Goal: Transaction & Acquisition: Purchase product/service

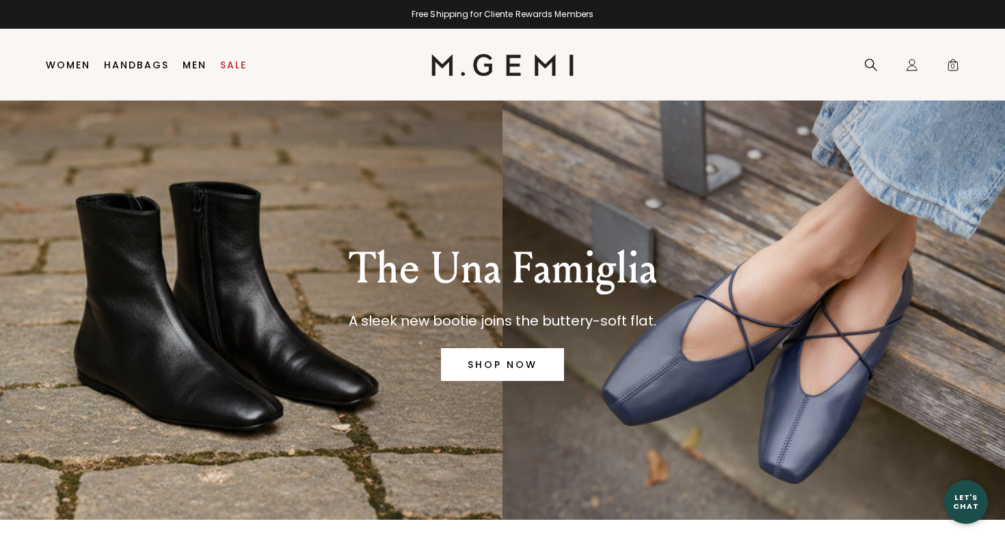
click at [500, 364] on link "SHOP NOW" at bounding box center [502, 364] width 123 height 33
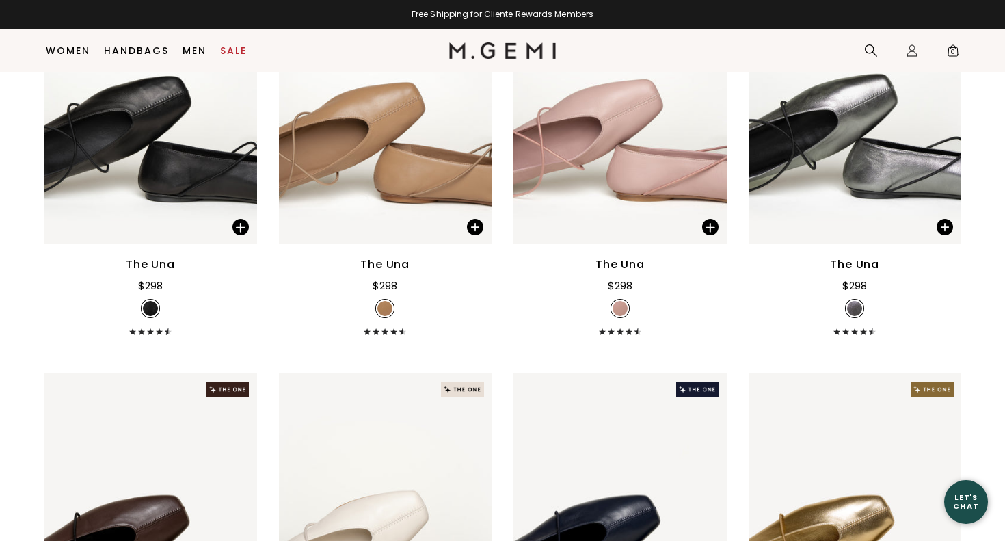
scroll to position [922, 0]
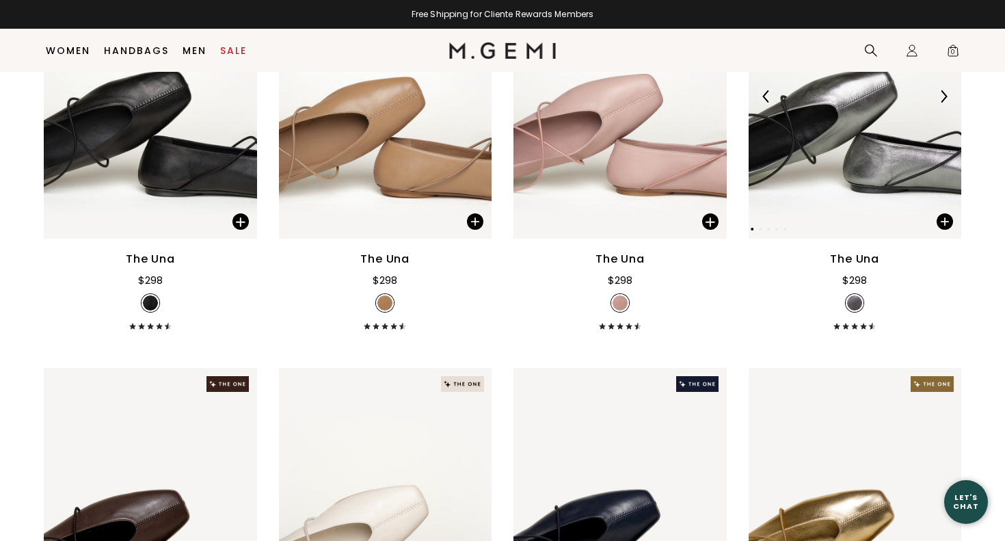
click at [889, 159] on img at bounding box center [855, 96] width 213 height 284
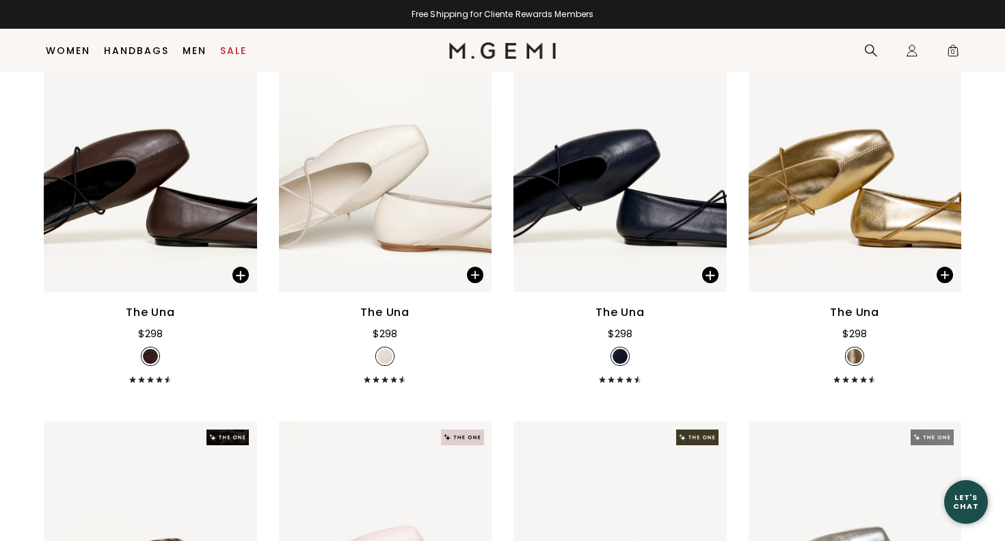
scroll to position [1284, 0]
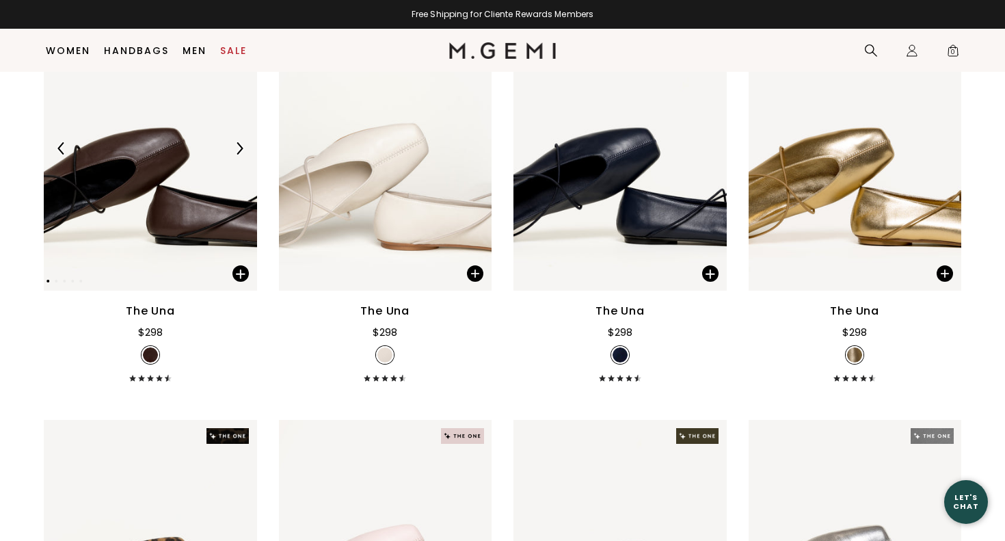
click at [241, 146] on img at bounding box center [239, 148] width 12 height 12
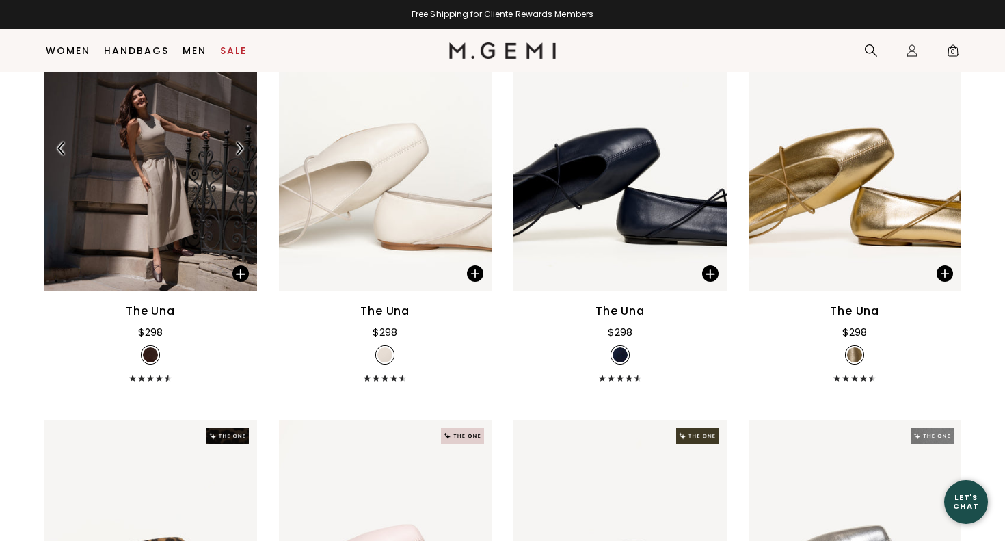
click at [241, 146] on img at bounding box center [239, 148] width 12 height 12
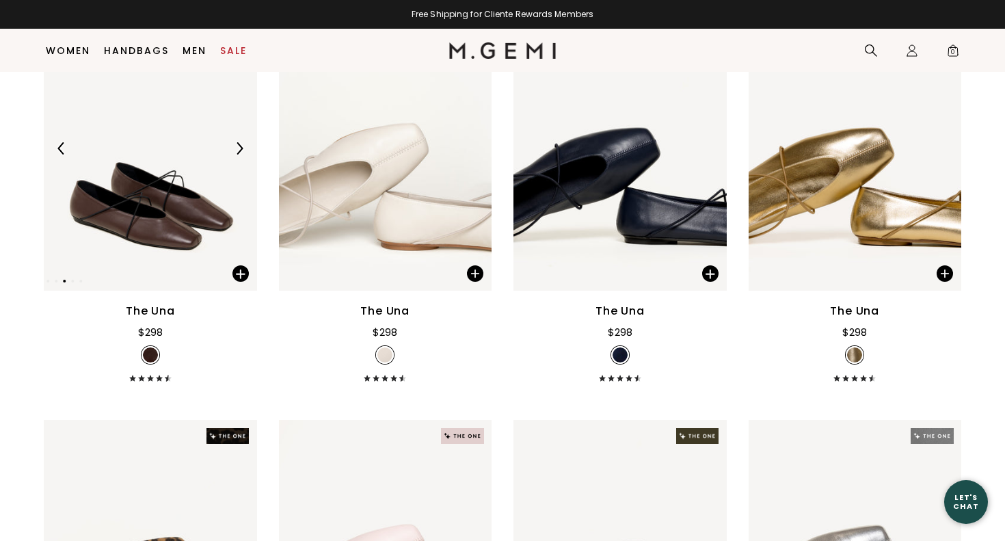
click at [241, 146] on img at bounding box center [239, 148] width 12 height 12
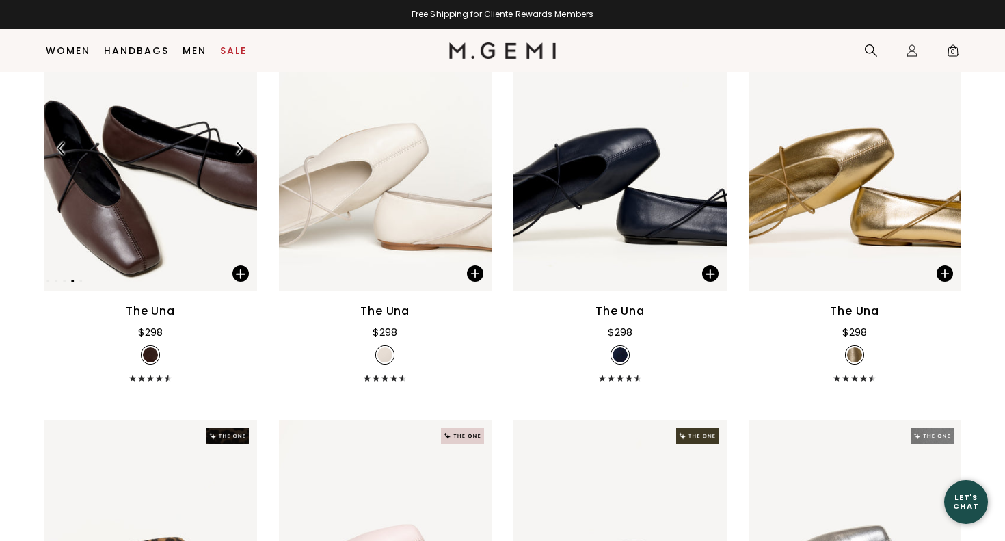
click at [241, 146] on img at bounding box center [239, 148] width 12 height 12
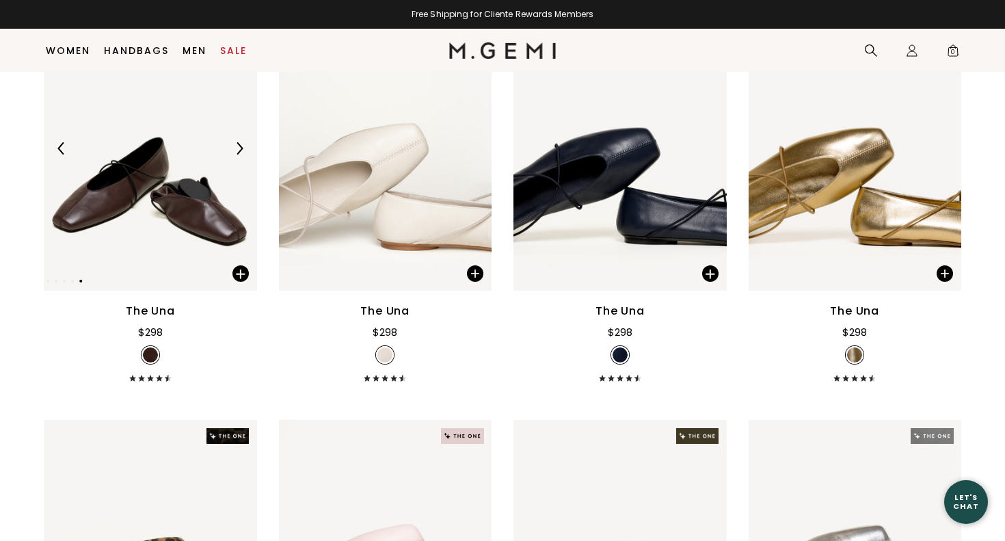
click at [241, 146] on img at bounding box center [239, 148] width 12 height 12
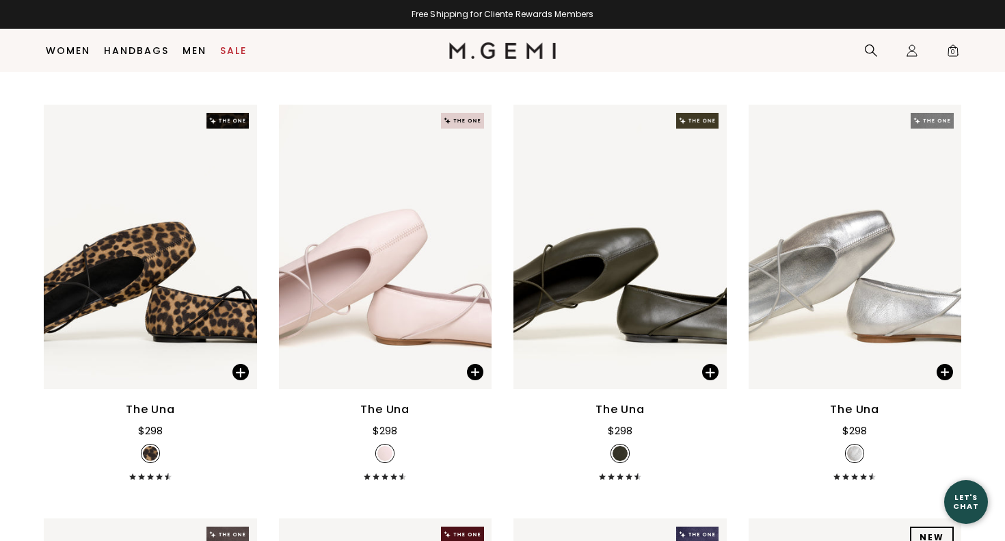
scroll to position [1602, 0]
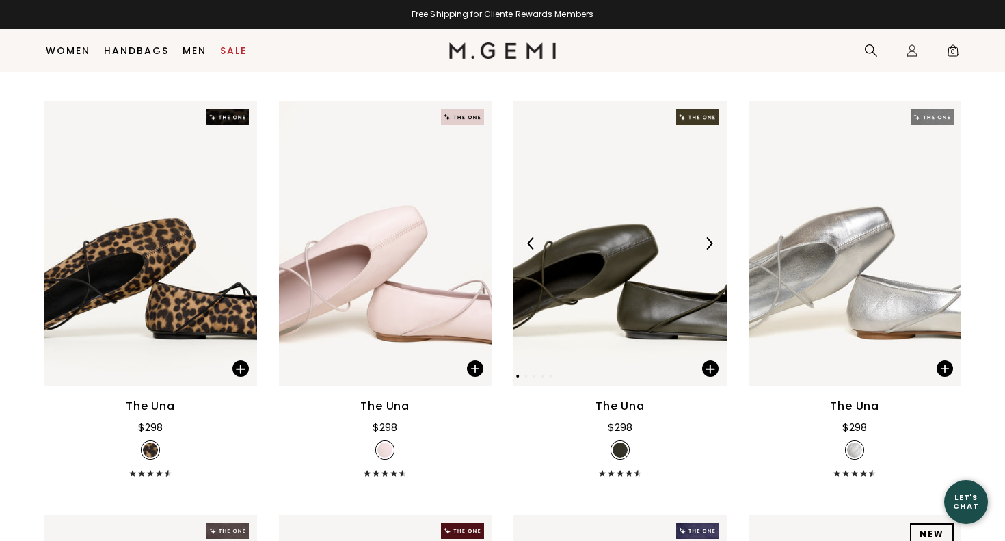
click at [710, 234] on div at bounding box center [709, 243] width 22 height 22
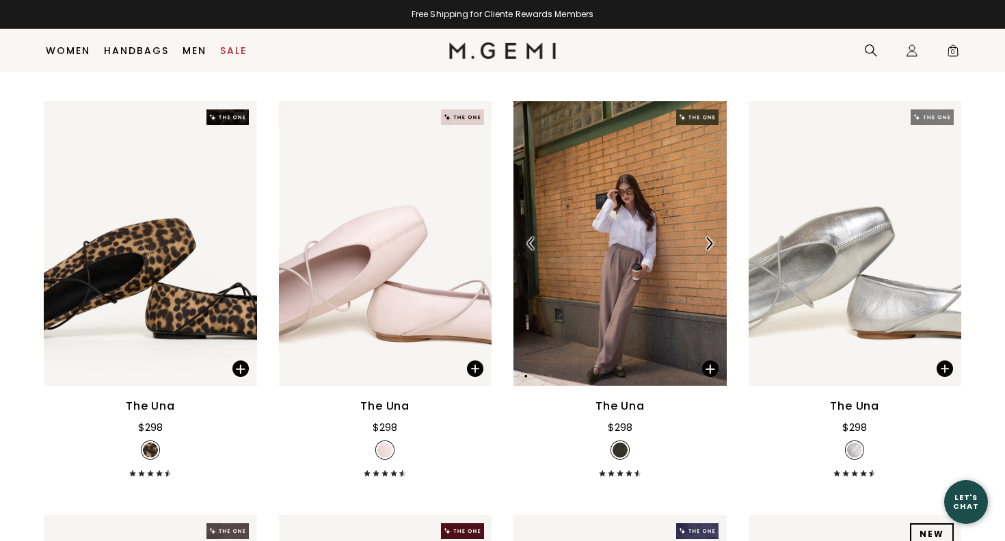
click at [710, 234] on div at bounding box center [709, 243] width 22 height 22
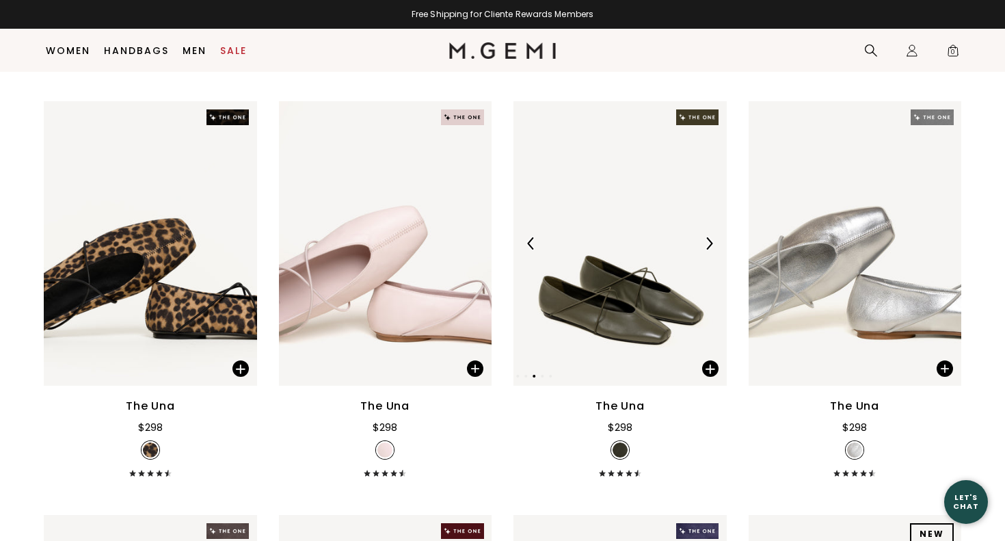
click at [710, 234] on div at bounding box center [709, 243] width 22 height 22
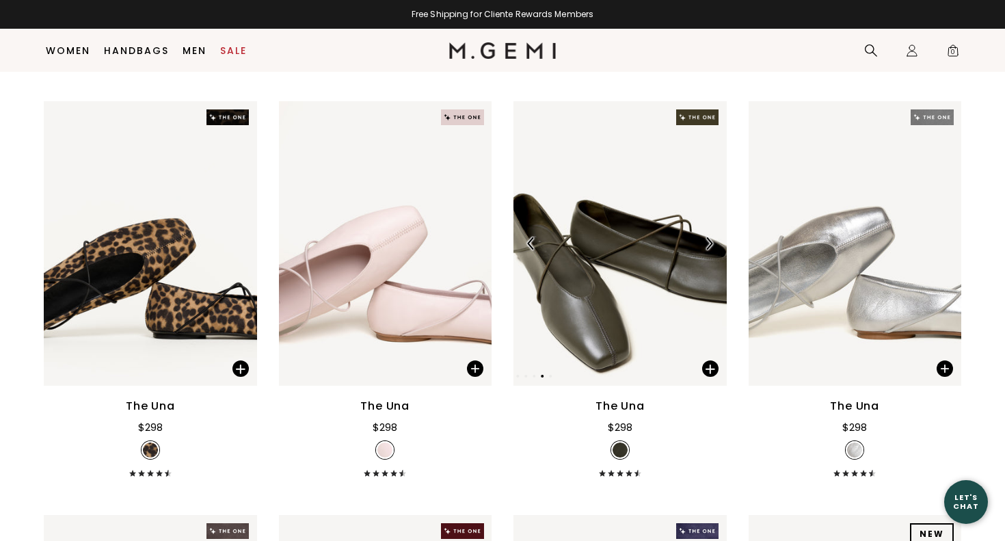
click at [610, 308] on img at bounding box center [619, 243] width 213 height 284
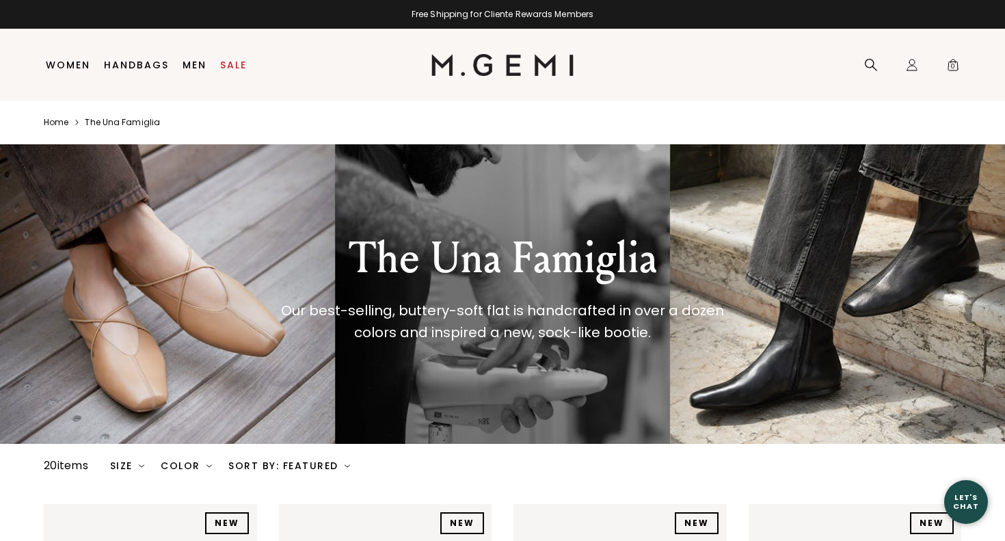
scroll to position [0, 0]
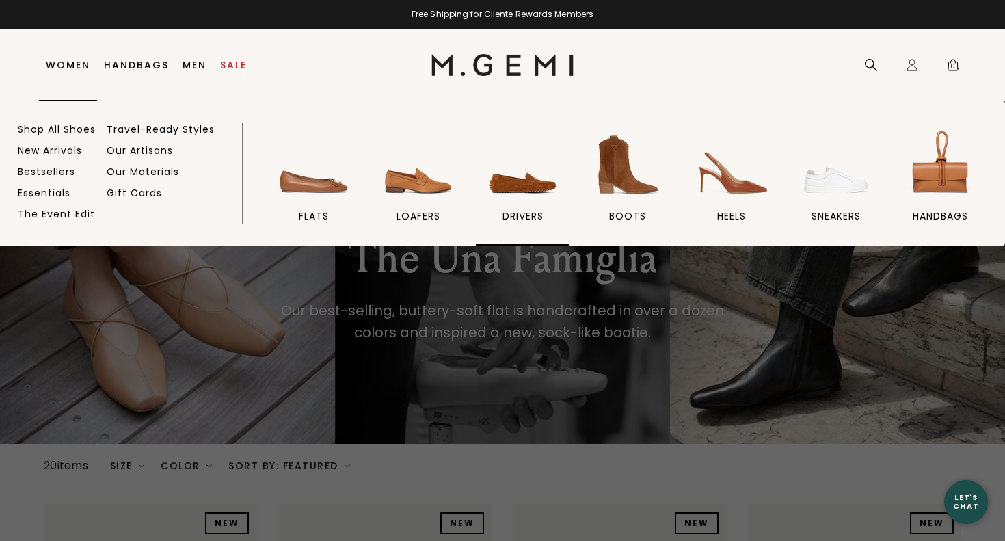
click at [517, 185] on img at bounding box center [523, 164] width 77 height 77
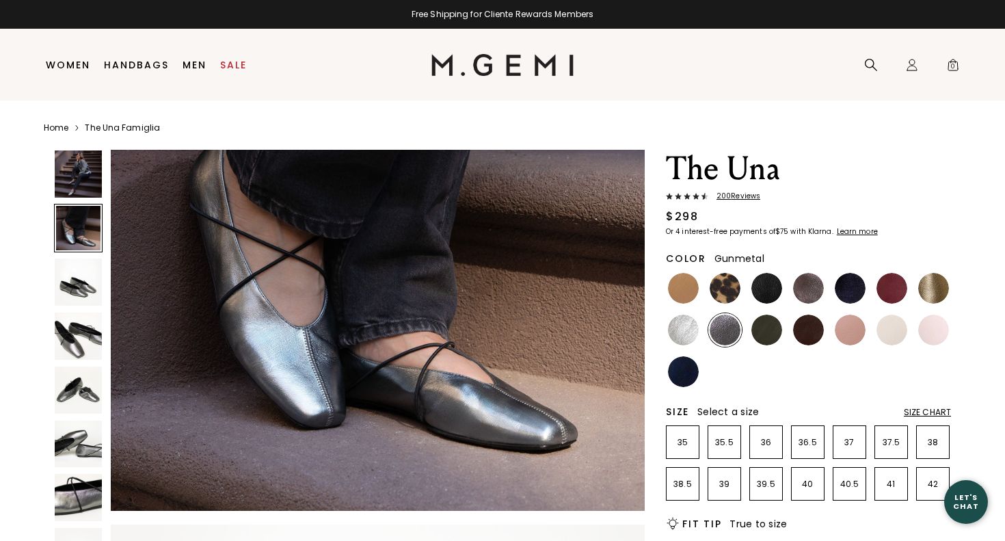
scroll to position [725, 0]
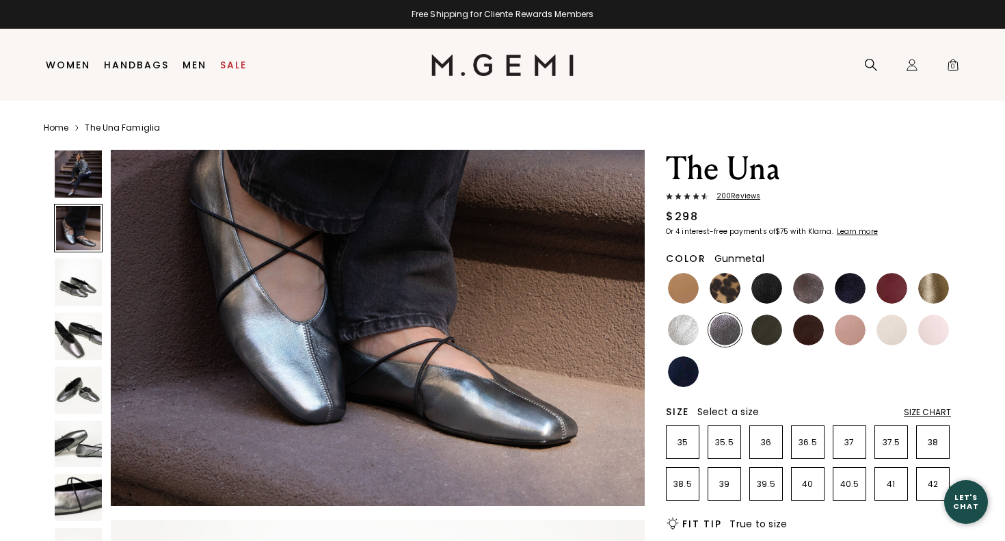
click at [79, 341] on img at bounding box center [78, 335] width 47 height 47
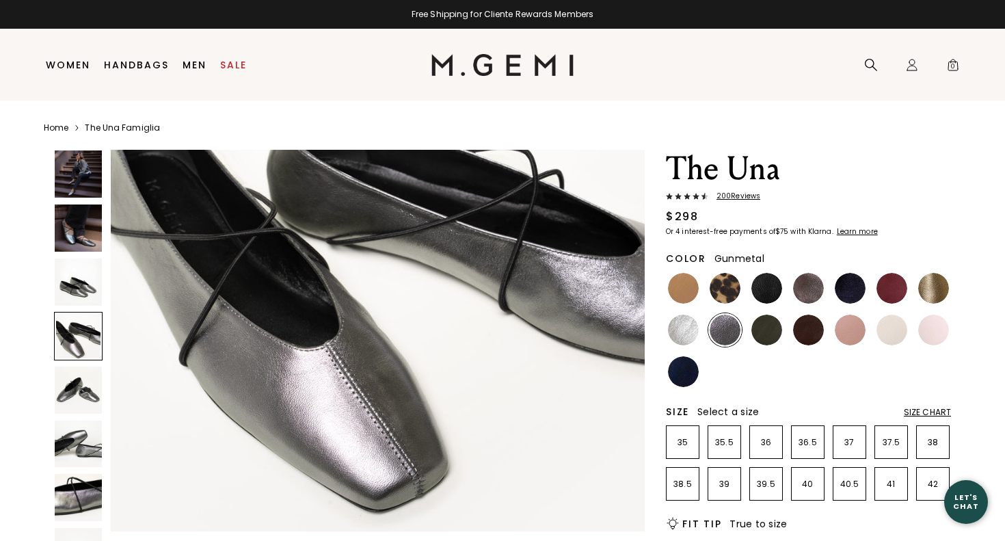
scroll to position [1799, 0]
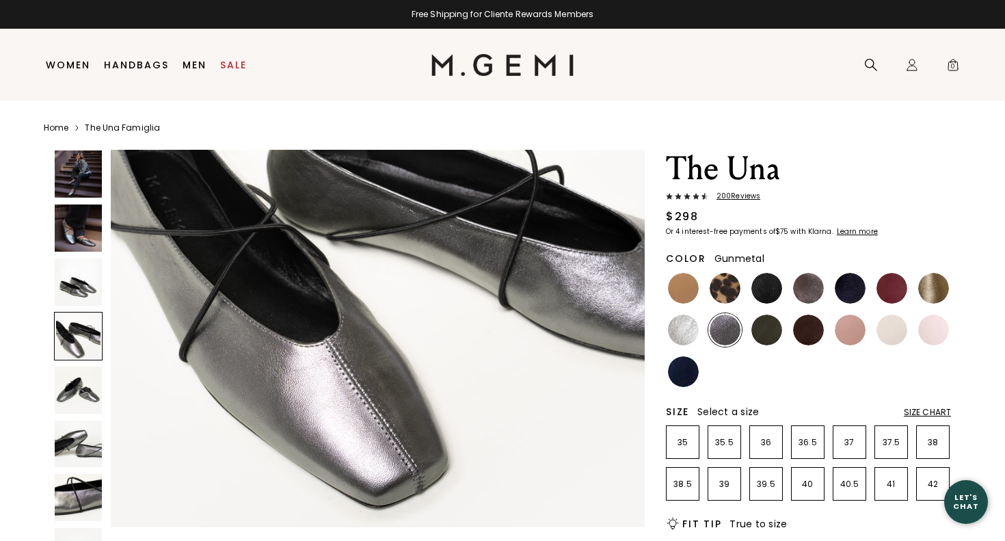
click at [71, 381] on img at bounding box center [78, 389] width 47 height 47
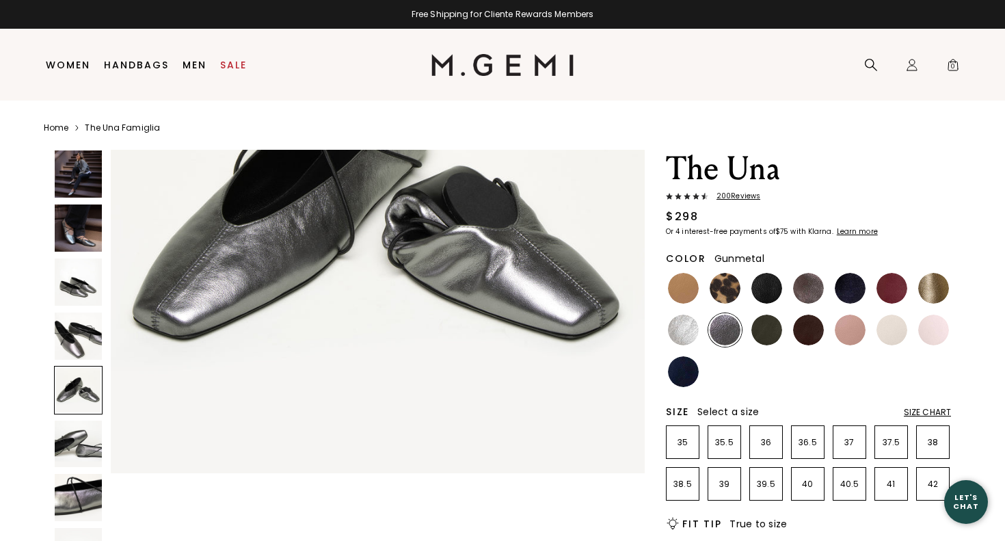
scroll to position [2404, 0]
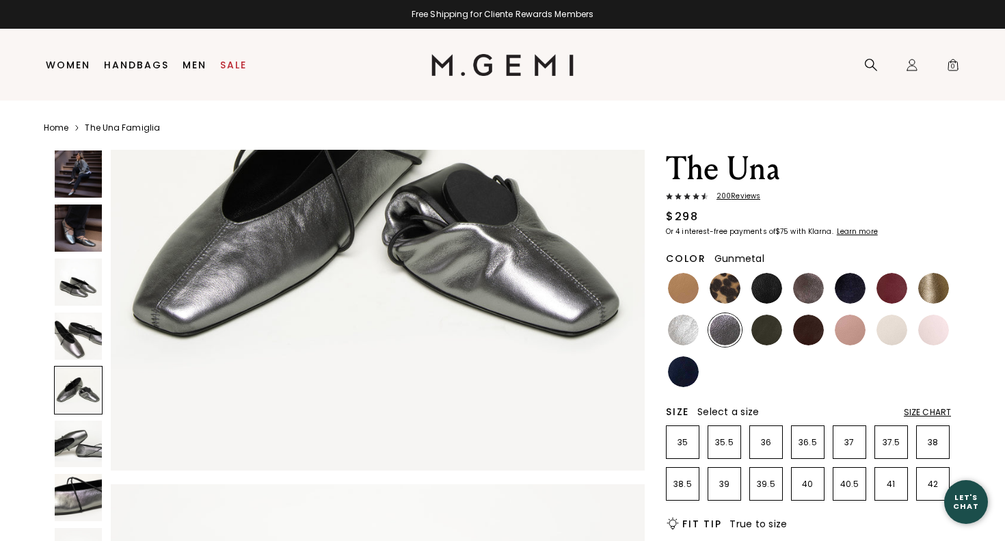
click at [72, 439] on img at bounding box center [78, 443] width 47 height 47
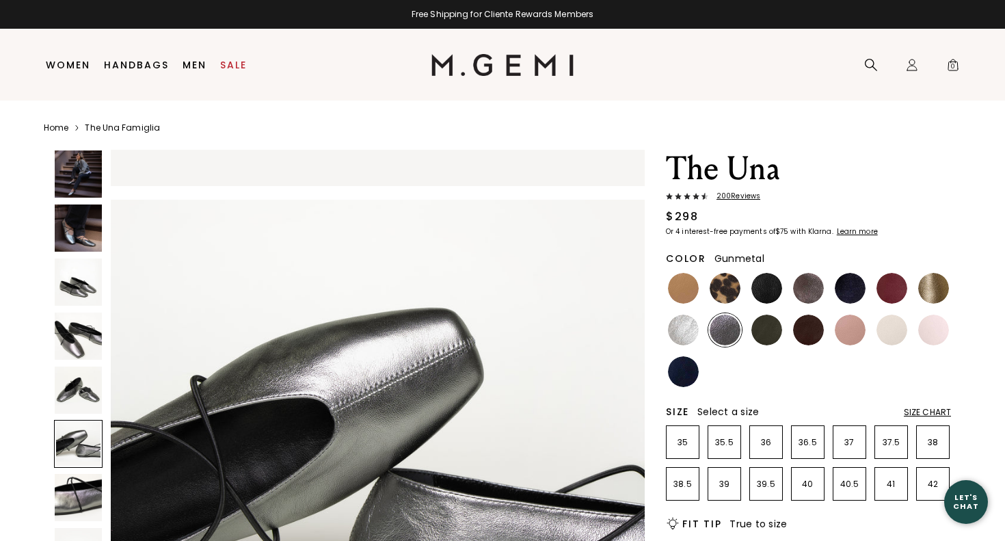
scroll to position [2738, 0]
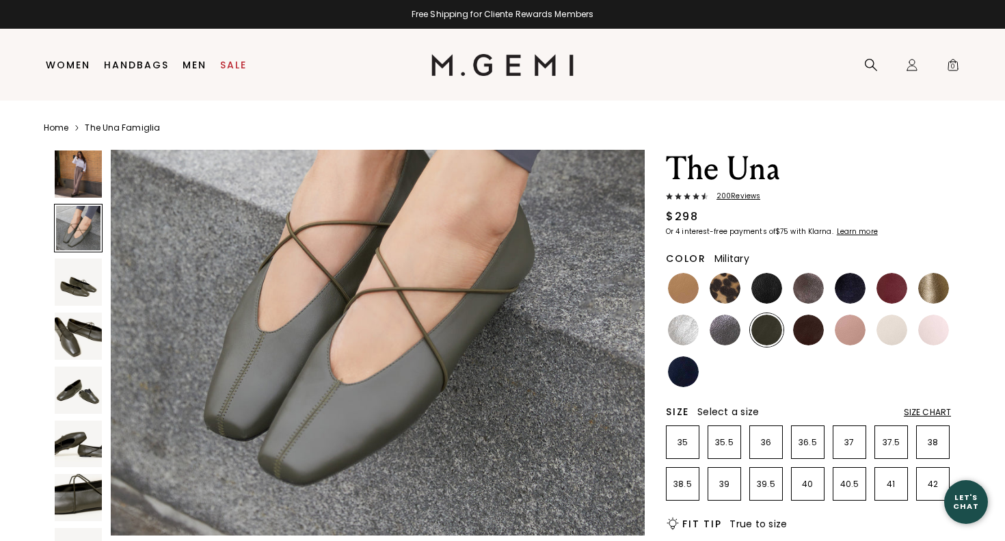
scroll to position [702, 0]
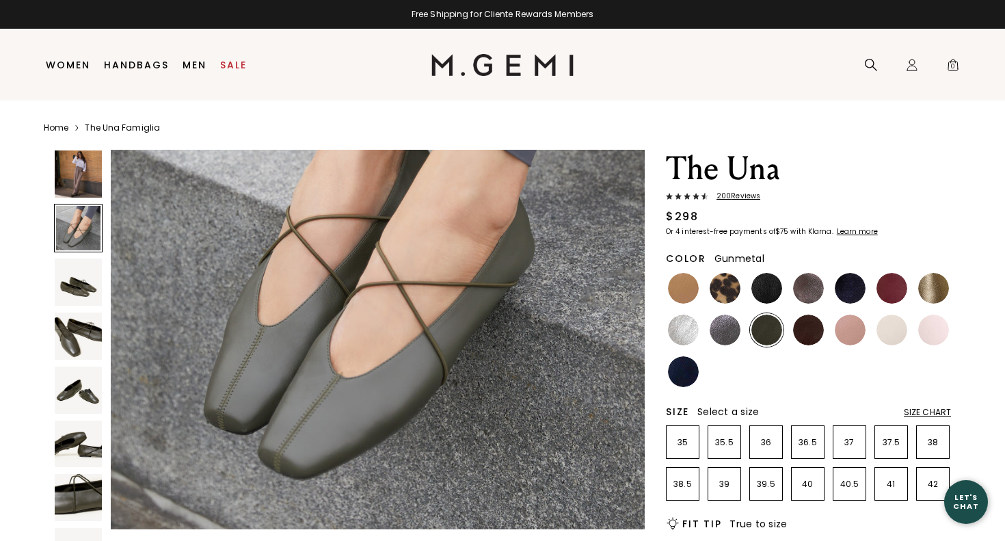
click at [728, 324] on img at bounding box center [725, 329] width 31 height 31
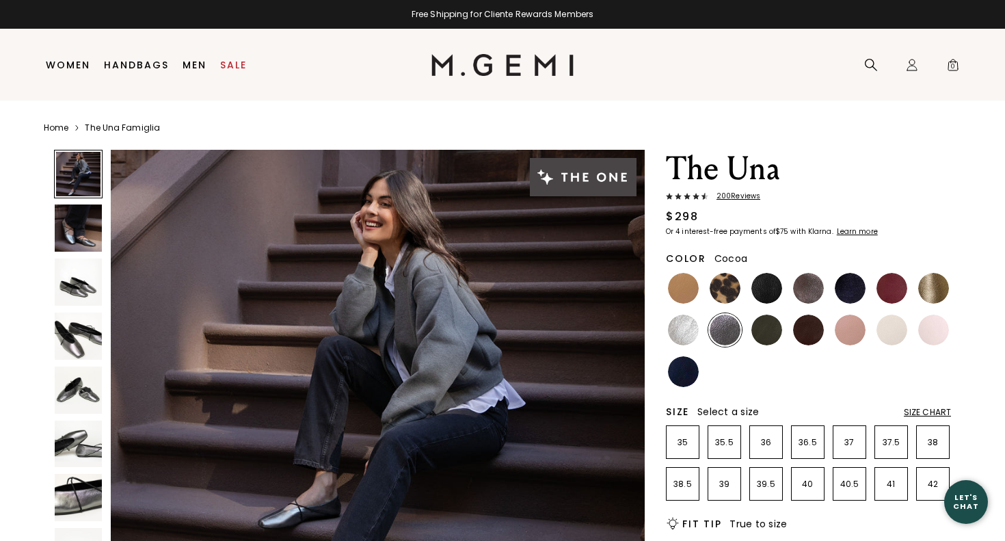
click at [810, 284] on img at bounding box center [808, 288] width 31 height 31
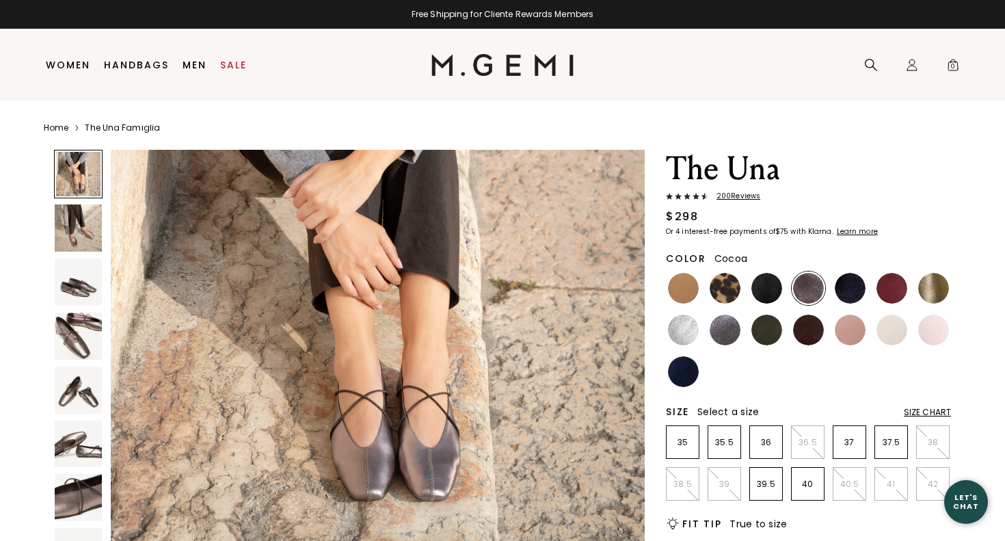
scroll to position [145, 0]
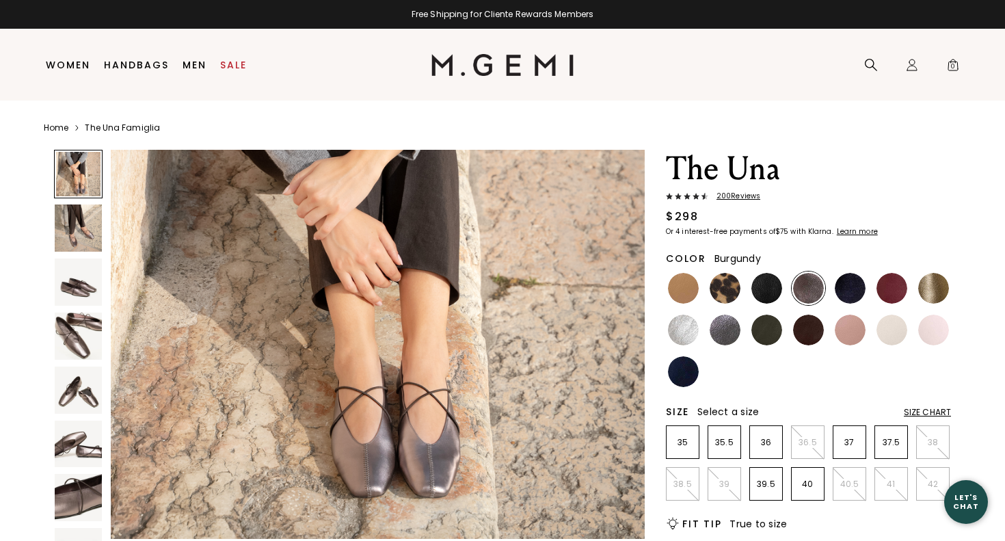
click at [894, 283] on img at bounding box center [891, 288] width 31 height 31
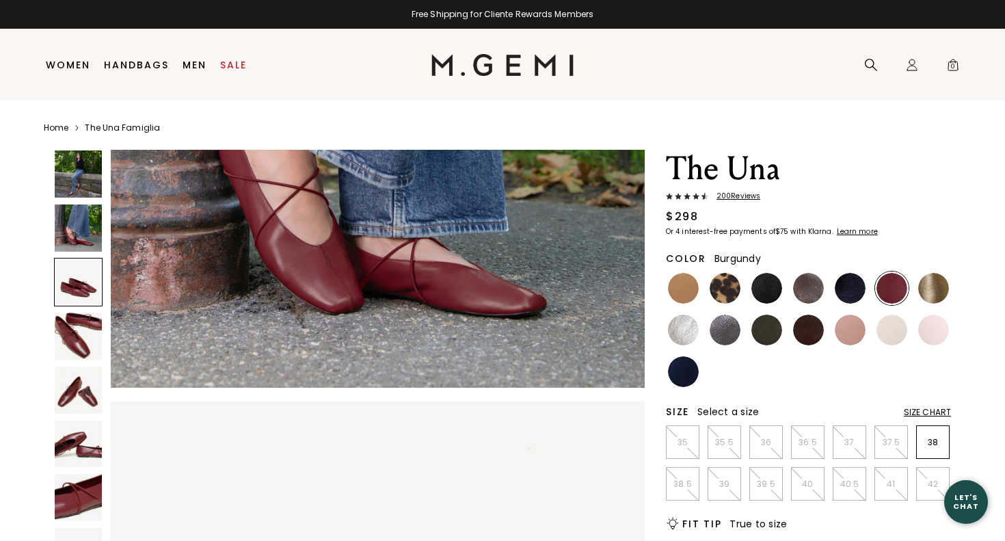
scroll to position [810, 0]
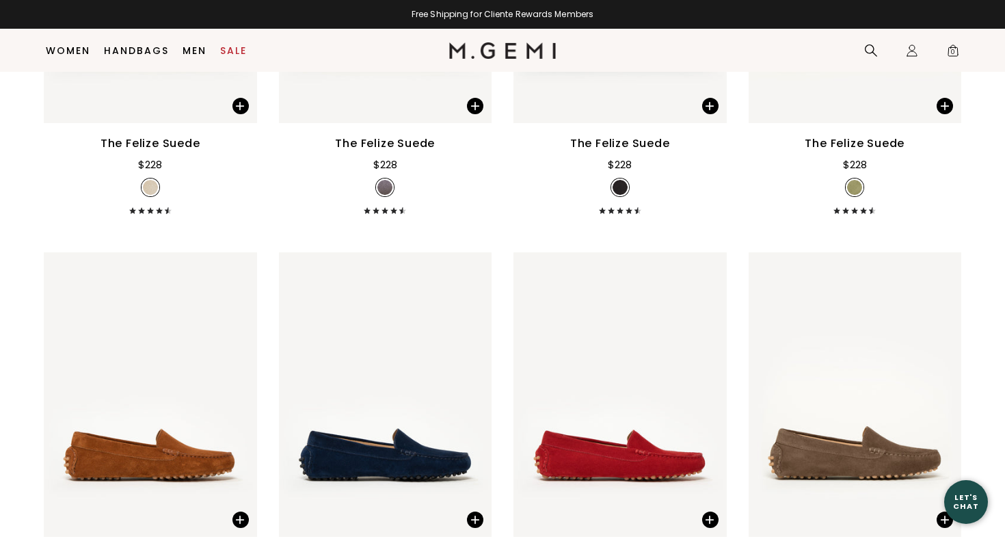
scroll to position [937, 0]
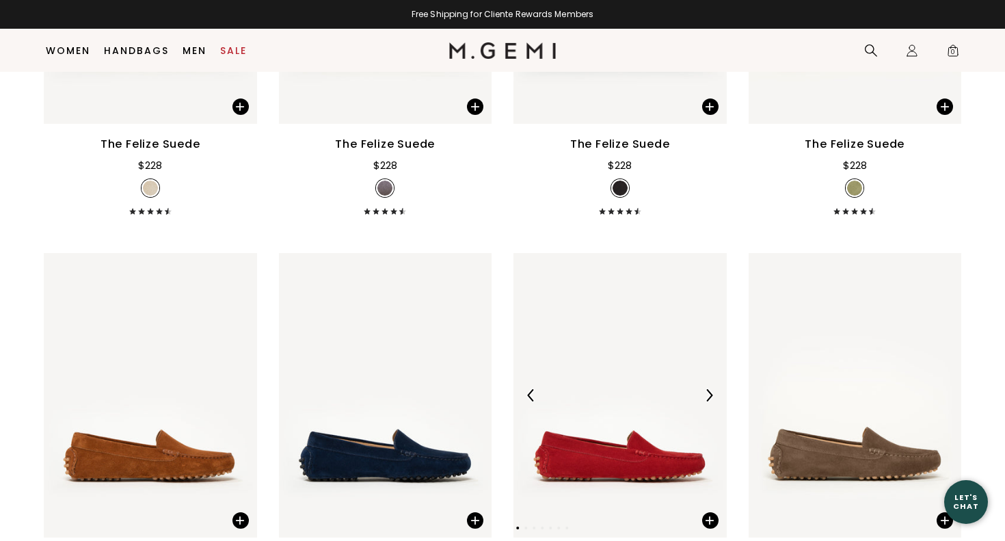
click at [641, 376] on img at bounding box center [619, 395] width 213 height 284
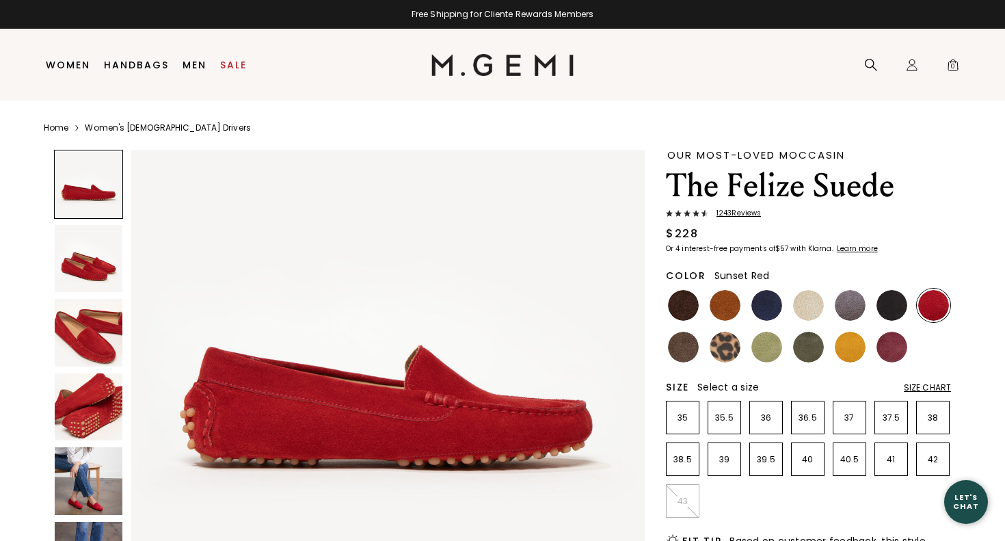
scroll to position [100, 0]
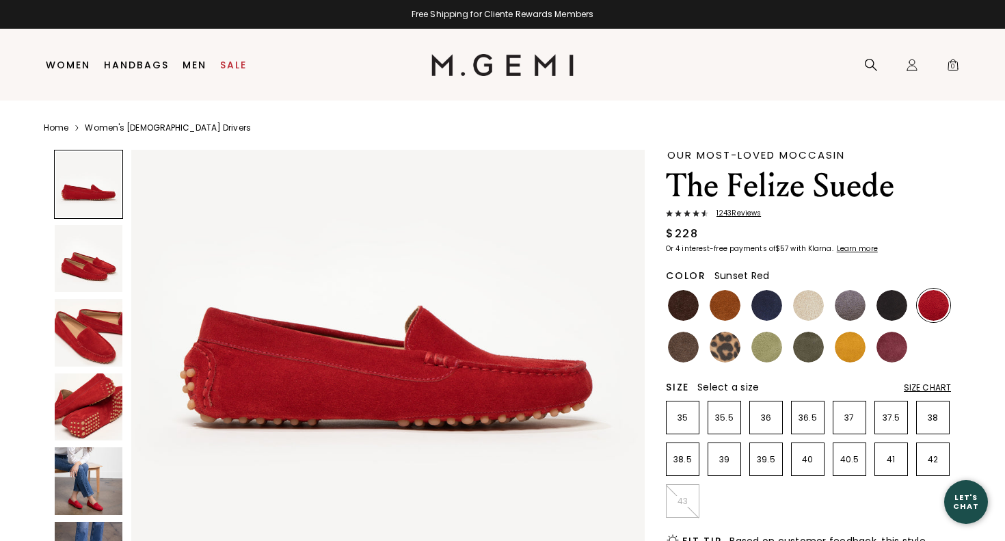
click at [83, 264] on img at bounding box center [89, 259] width 68 height 68
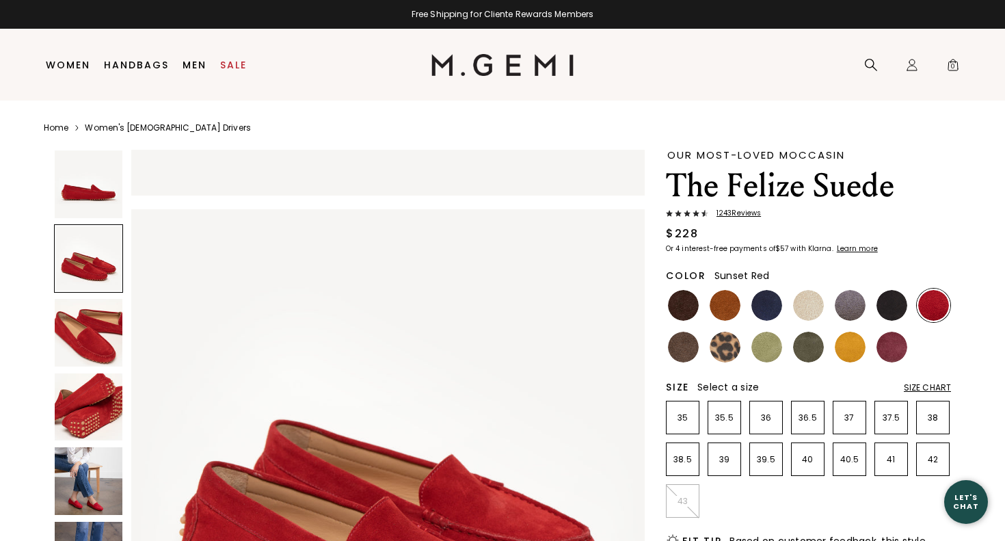
scroll to position [528, 0]
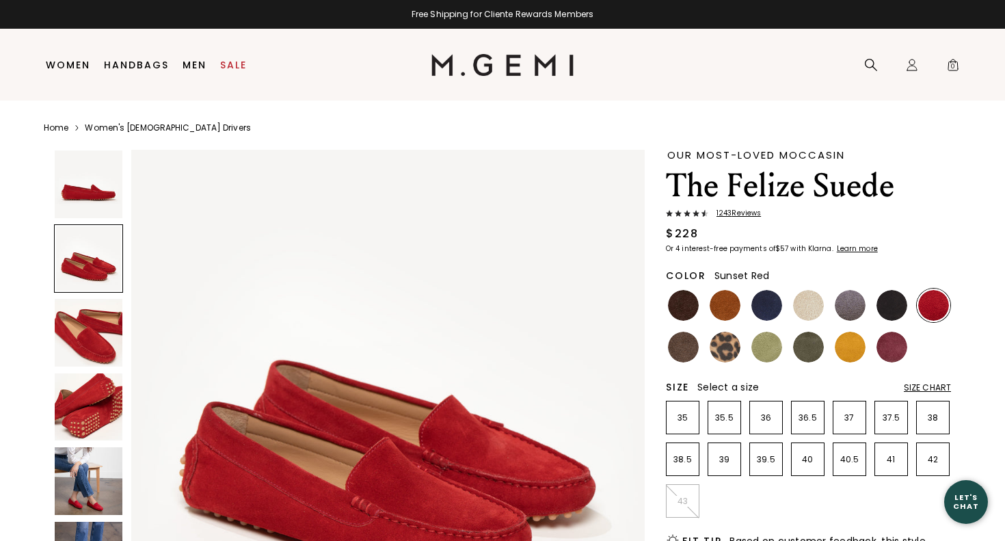
click at [93, 336] on img at bounding box center [89, 333] width 68 height 68
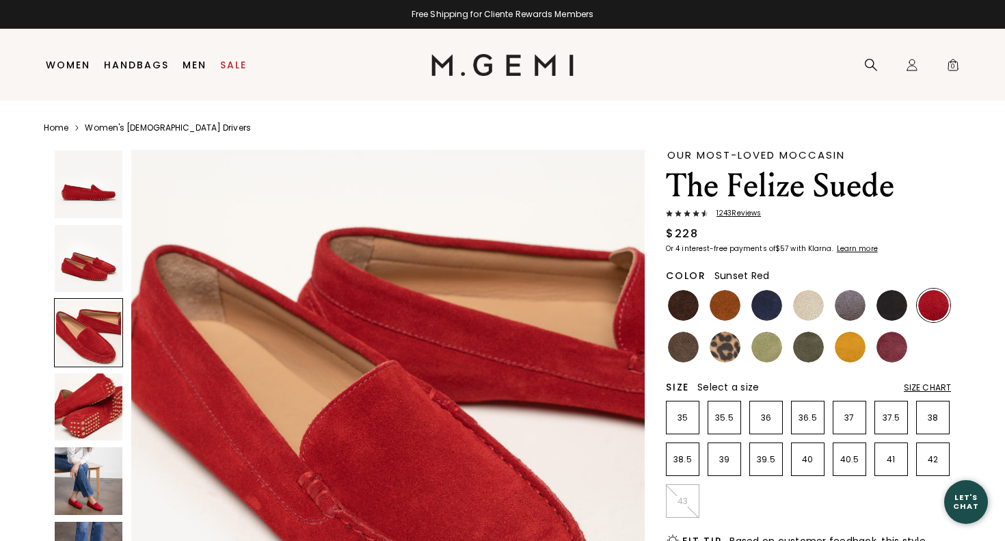
click at [926, 388] on div "Size Chart" at bounding box center [927, 387] width 47 height 11
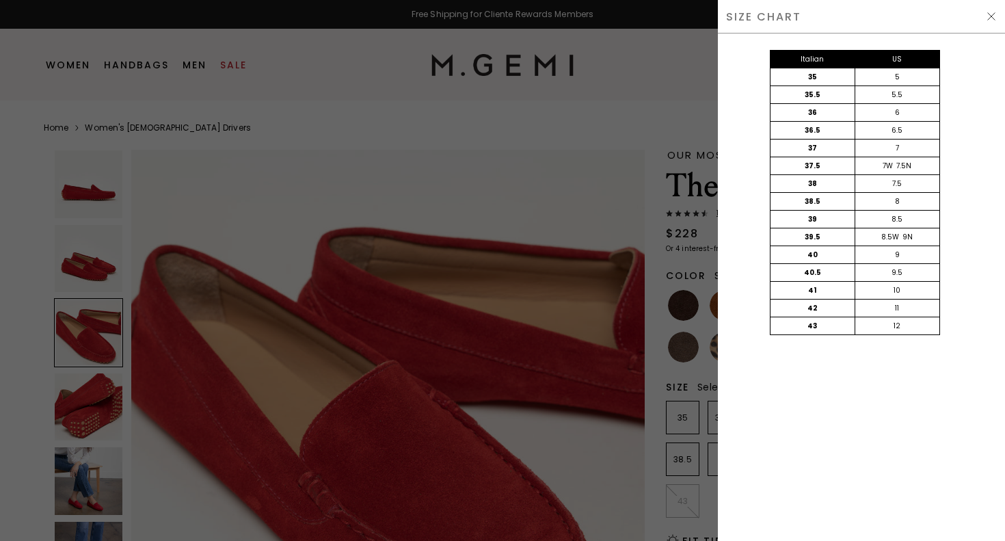
click at [993, 13] on img at bounding box center [991, 16] width 11 height 11
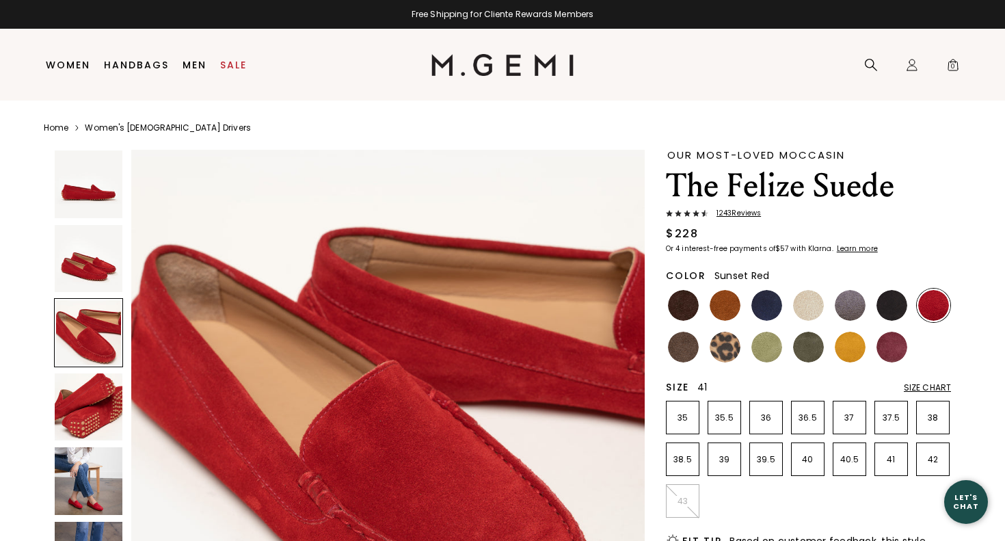
click at [893, 456] on p "41" at bounding box center [891, 459] width 32 height 11
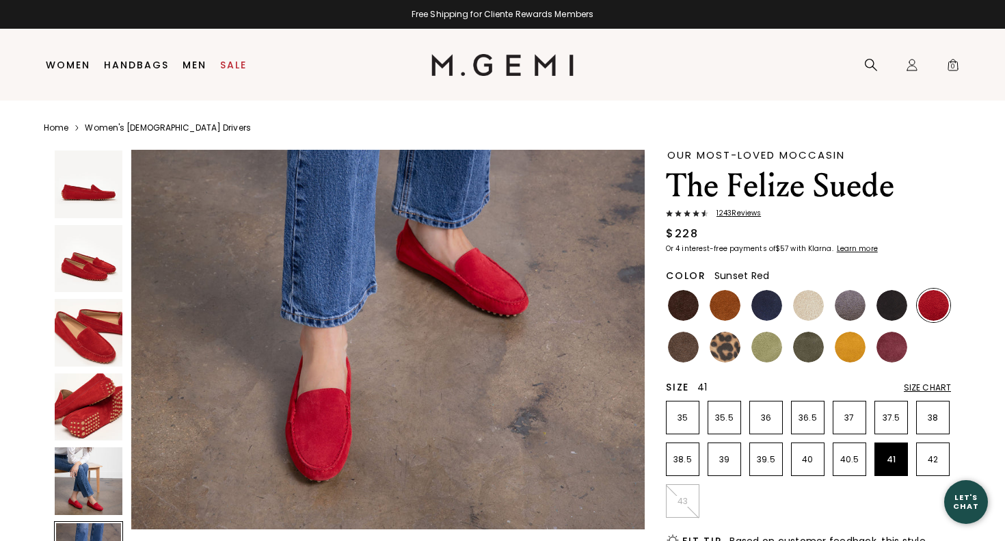
scroll to position [2772, 0]
click at [891, 347] on img at bounding box center [891, 347] width 31 height 31
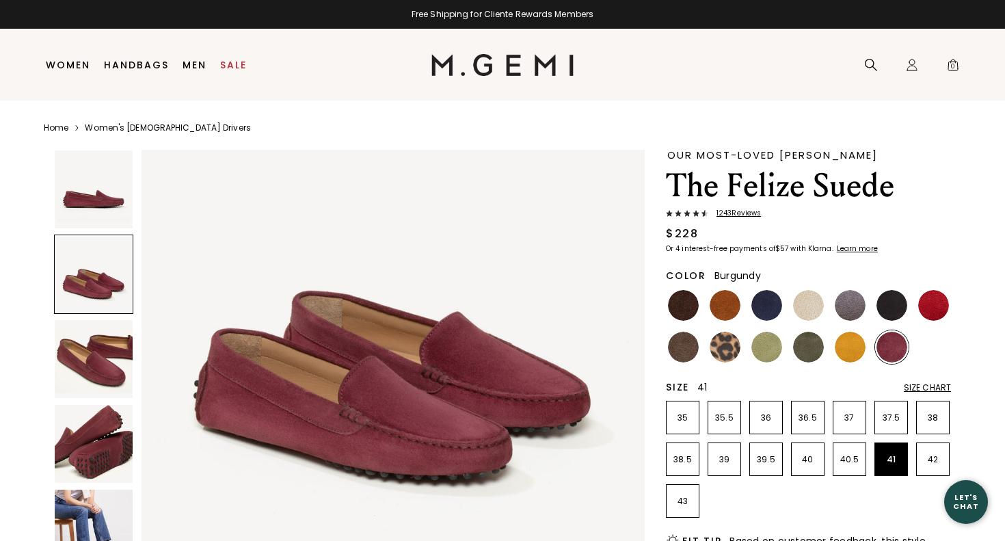
scroll to position [650, 0]
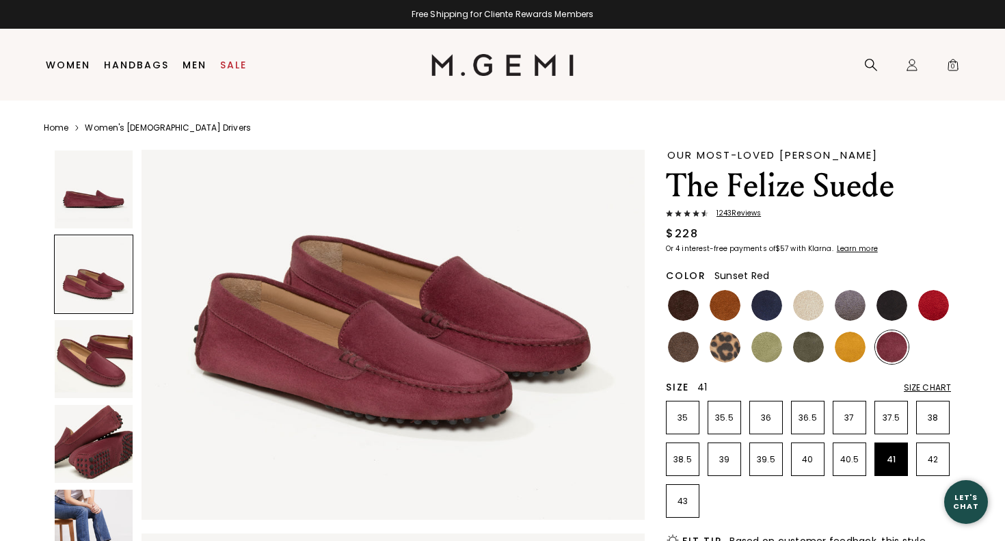
click at [926, 304] on img at bounding box center [933, 305] width 31 height 31
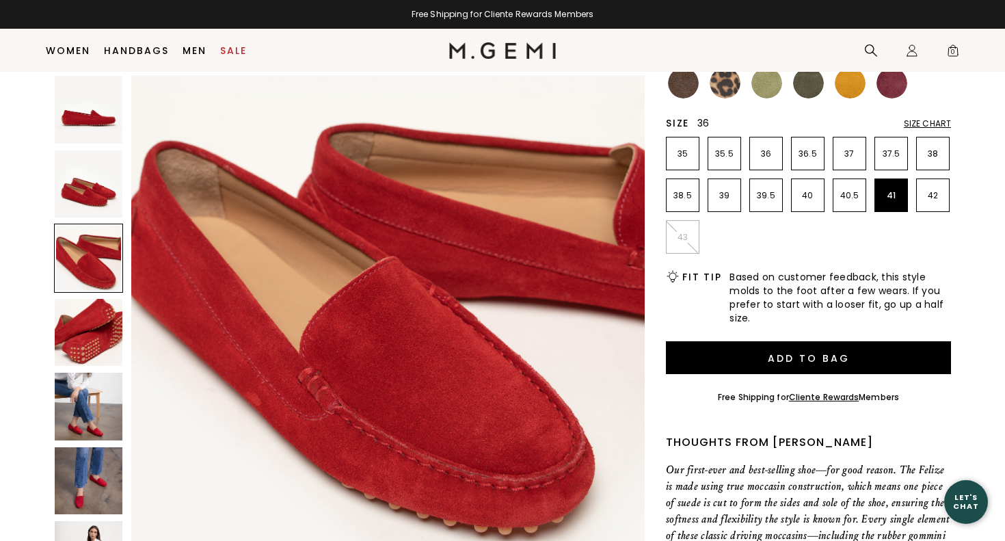
scroll to position [243, 0]
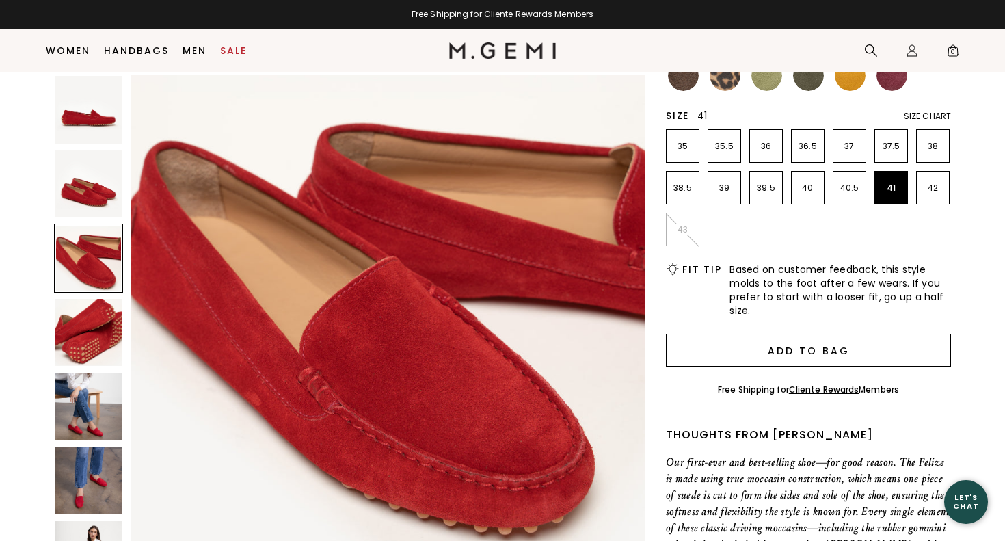
click at [800, 351] on button "Add to Bag" at bounding box center [808, 350] width 285 height 33
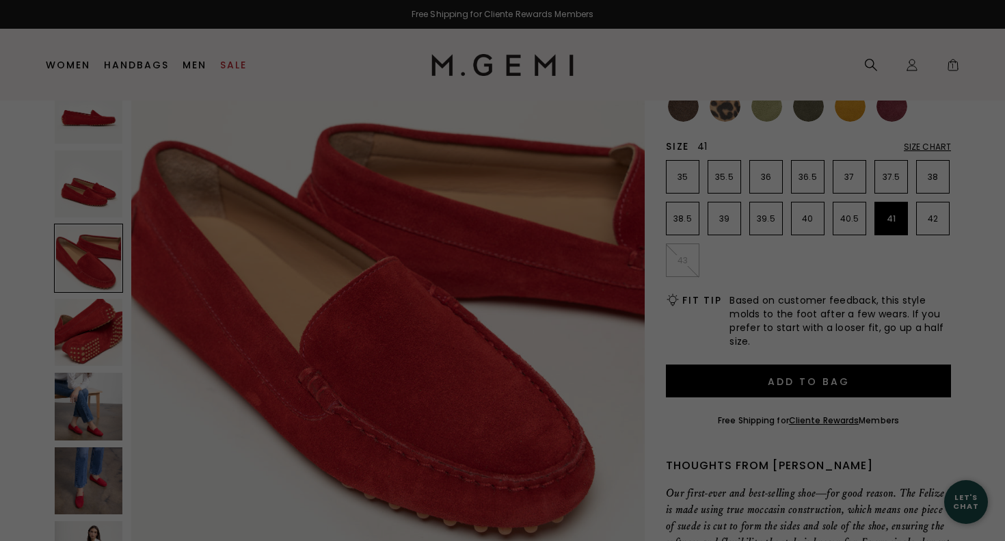
scroll to position [0, 0]
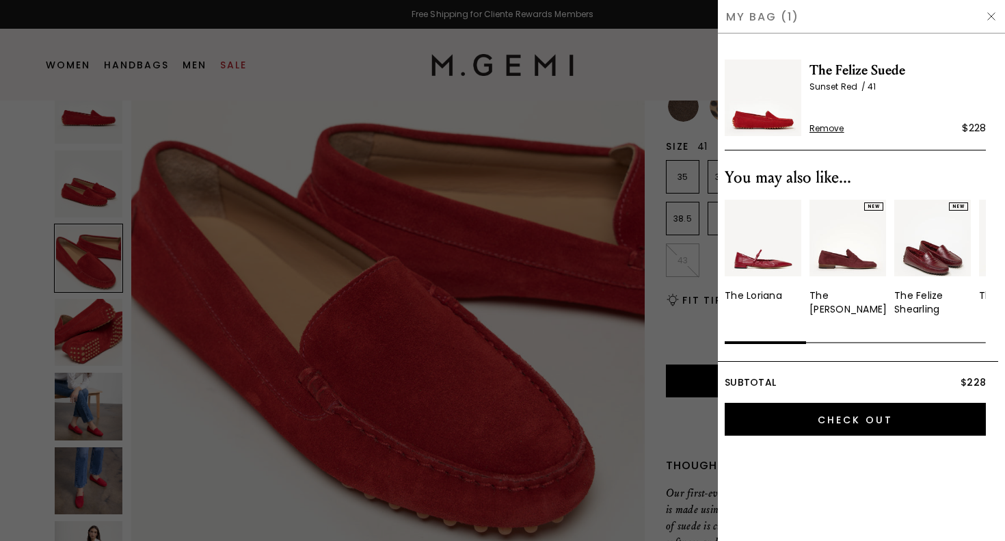
click at [993, 14] on img at bounding box center [991, 16] width 11 height 11
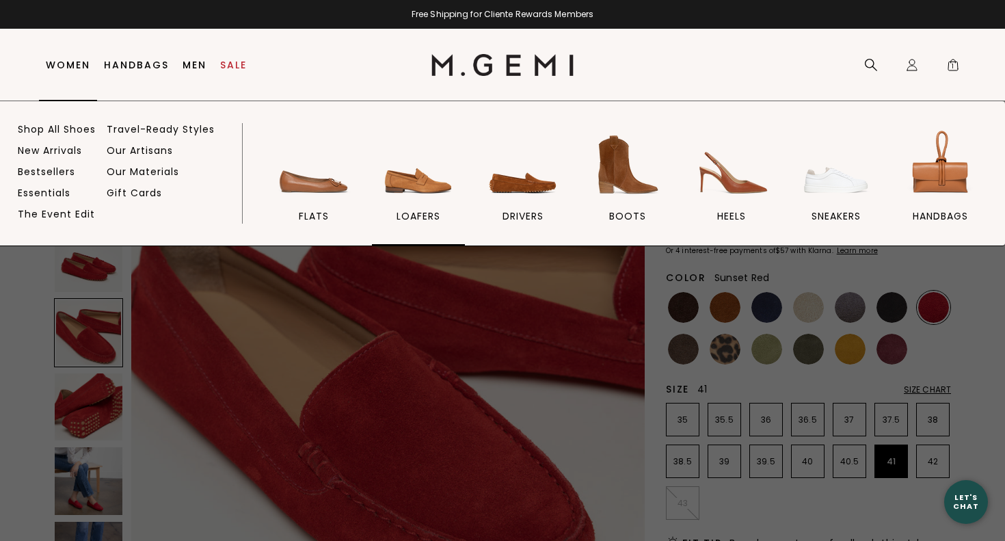
click at [417, 187] on img at bounding box center [418, 164] width 77 height 77
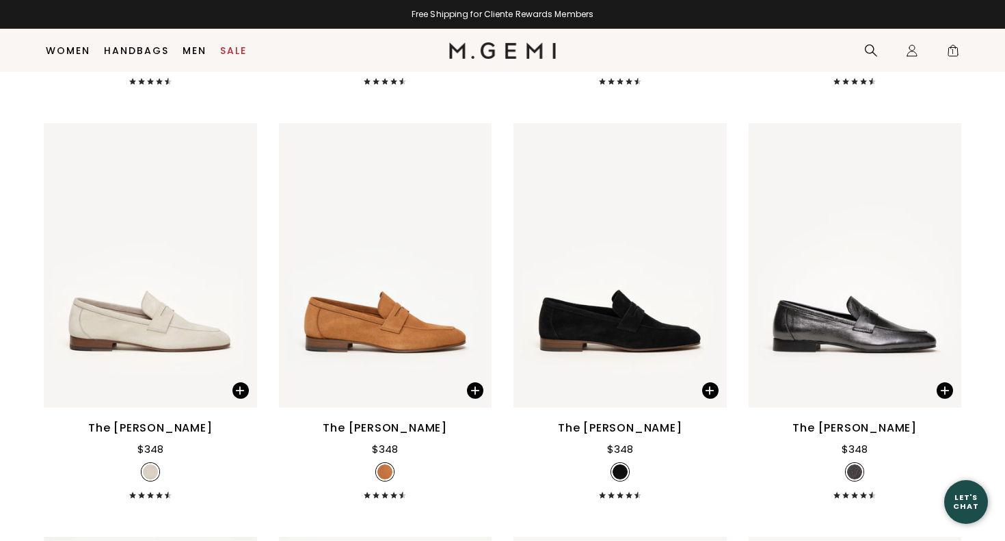
scroll to position [1440, 0]
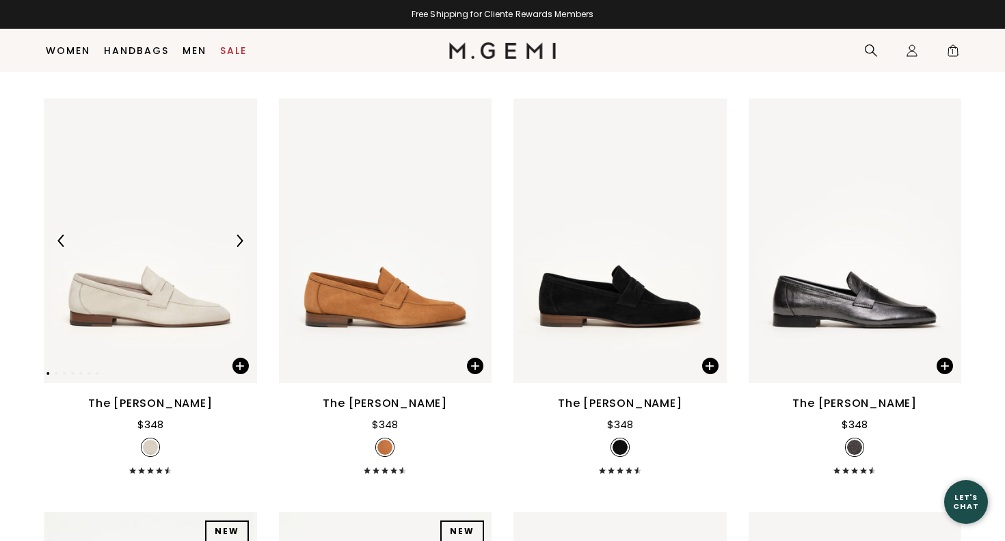
click at [159, 295] on img at bounding box center [150, 240] width 213 height 284
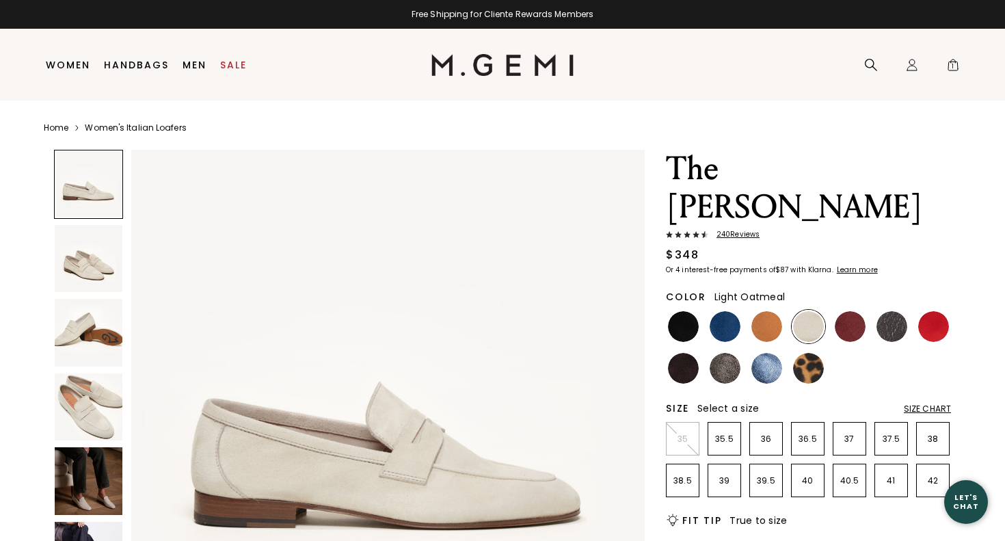
click at [83, 261] on img at bounding box center [89, 259] width 68 height 68
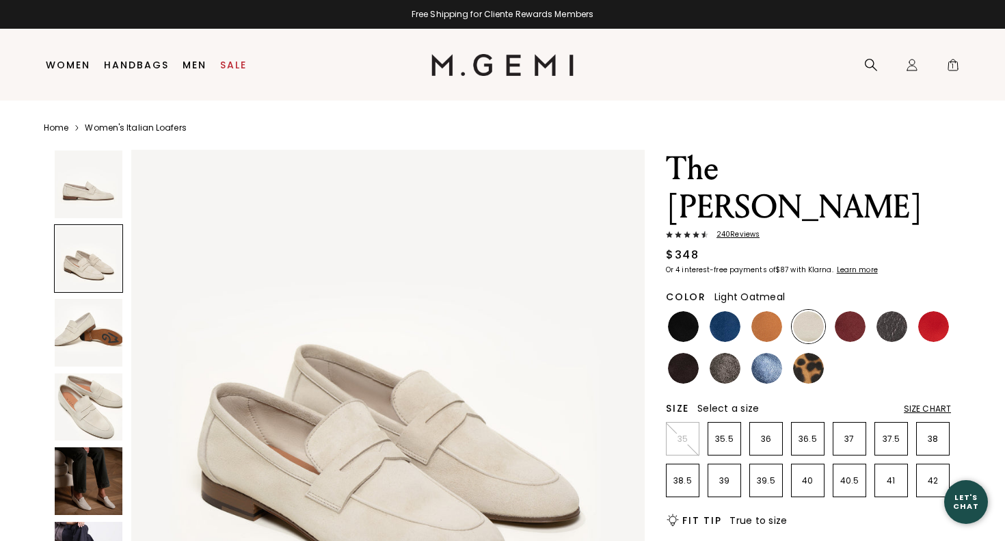
click at [90, 414] on img at bounding box center [89, 407] width 68 height 68
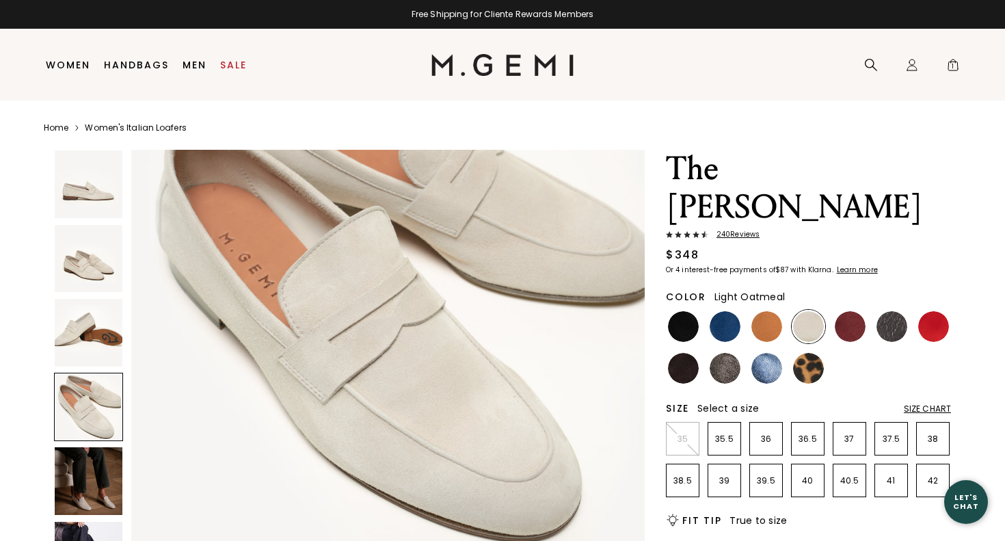
scroll to position [1730, 0]
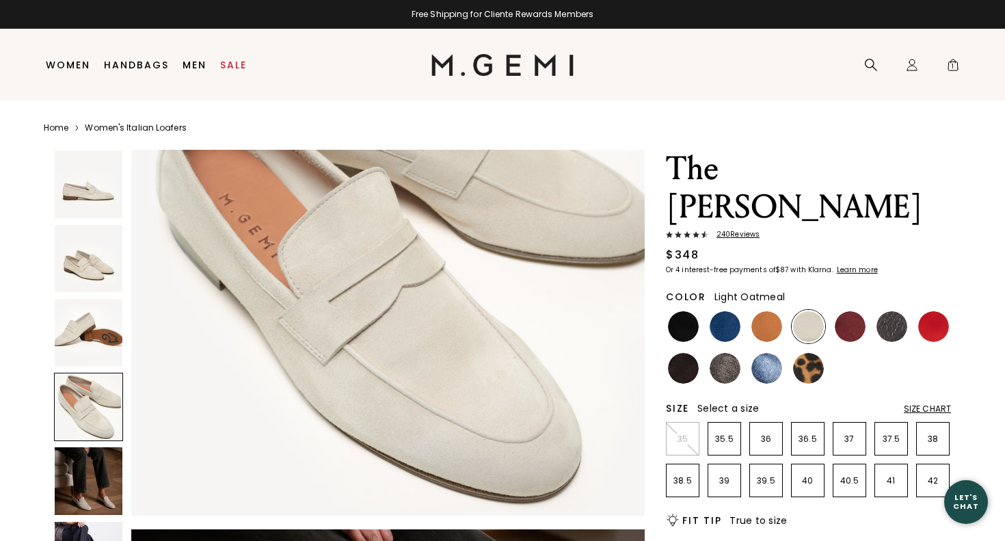
click at [99, 481] on img at bounding box center [89, 481] width 68 height 68
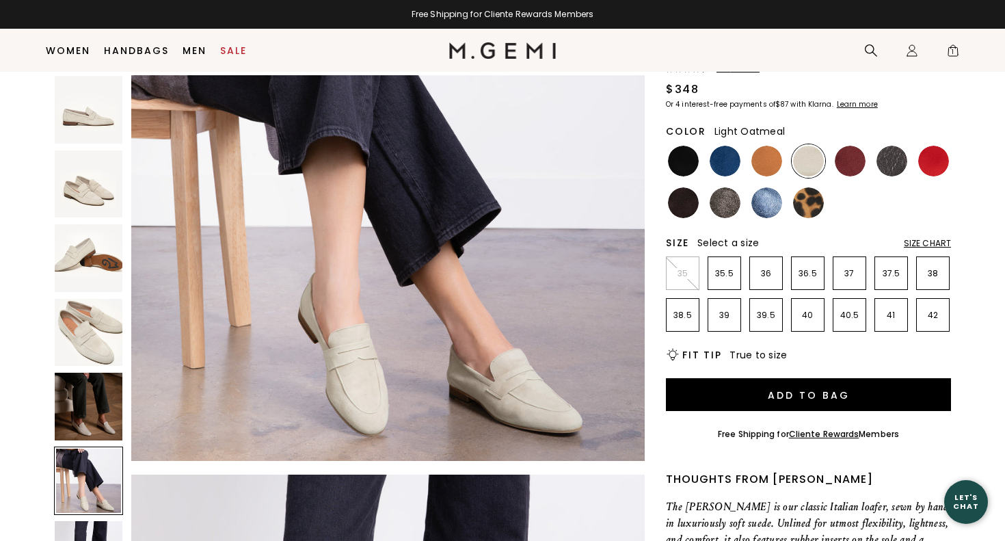
scroll to position [2777, 0]
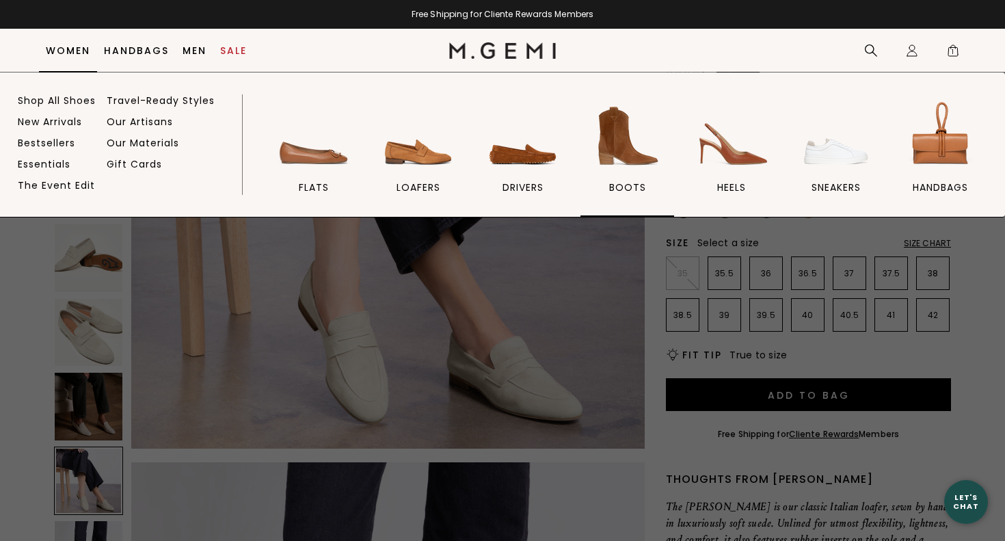
click at [623, 150] on img at bounding box center [627, 136] width 77 height 77
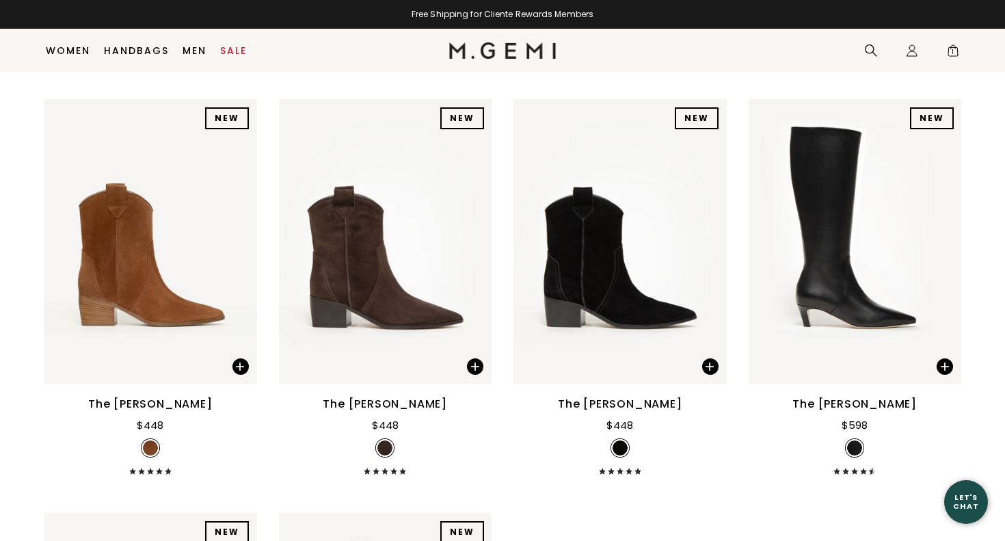
scroll to position [1395, 0]
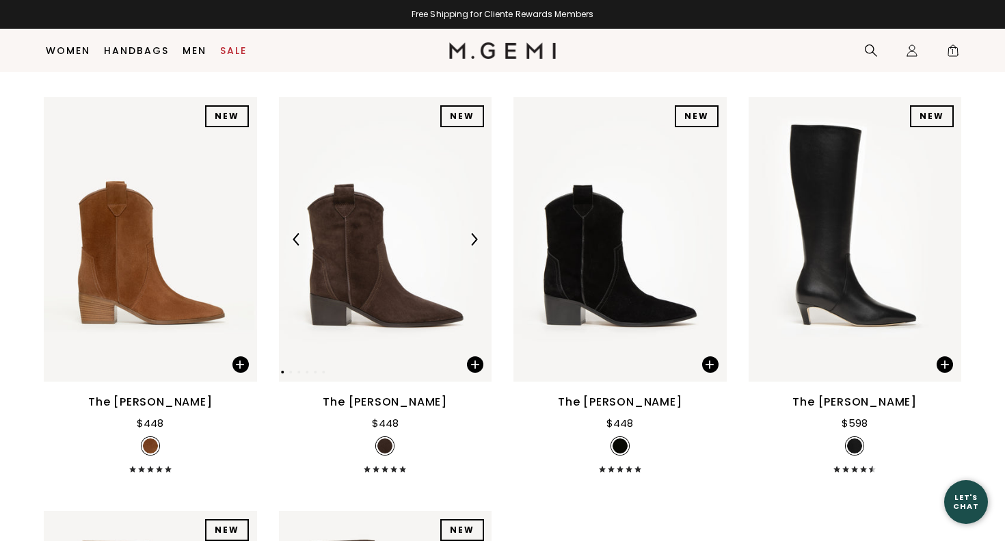
click at [359, 284] on img at bounding box center [385, 239] width 213 height 284
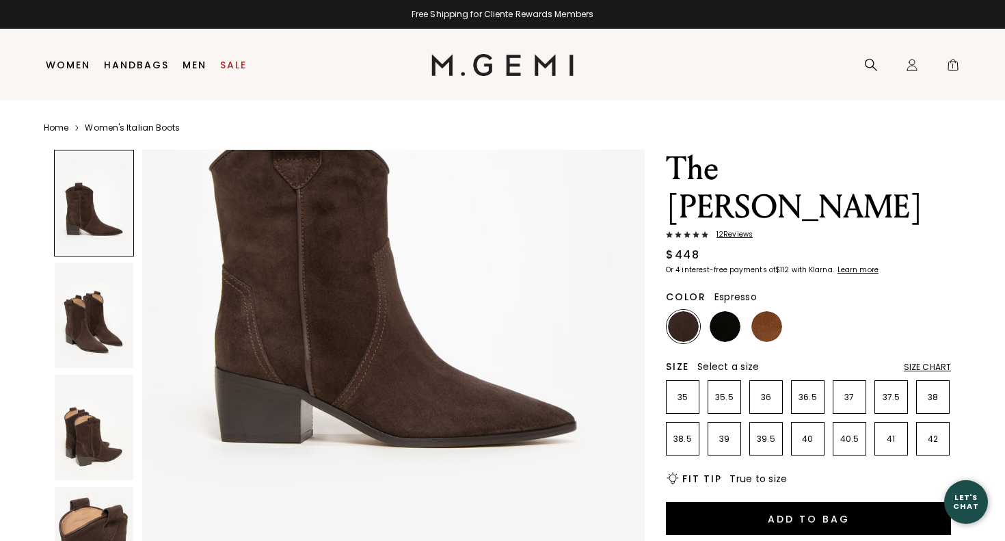
scroll to position [247, 0]
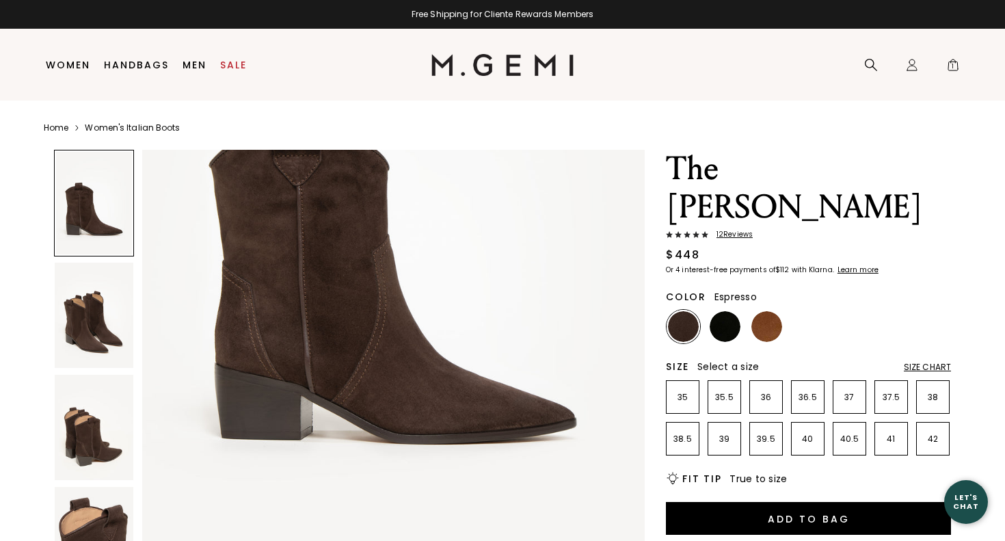
click at [74, 312] on img at bounding box center [94, 315] width 79 height 105
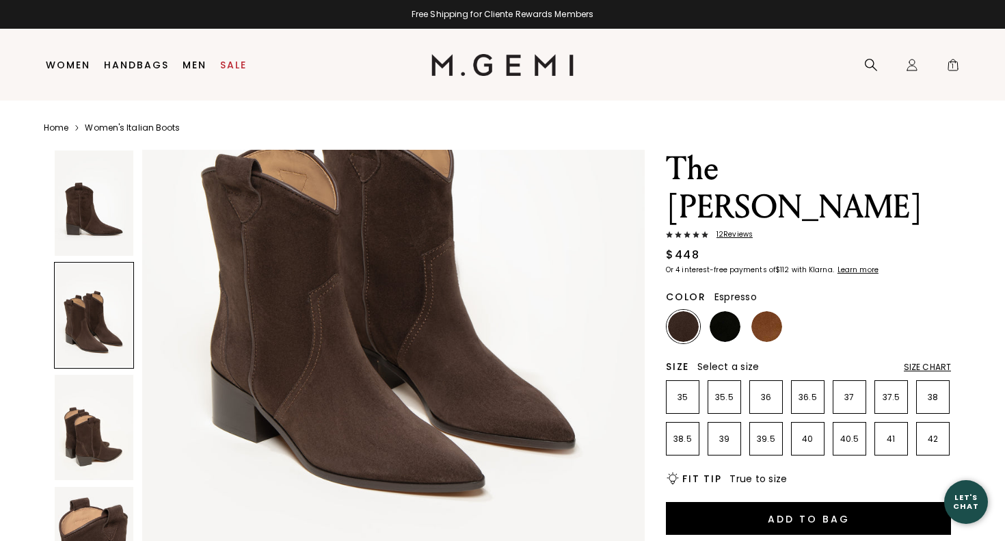
scroll to position [917, 0]
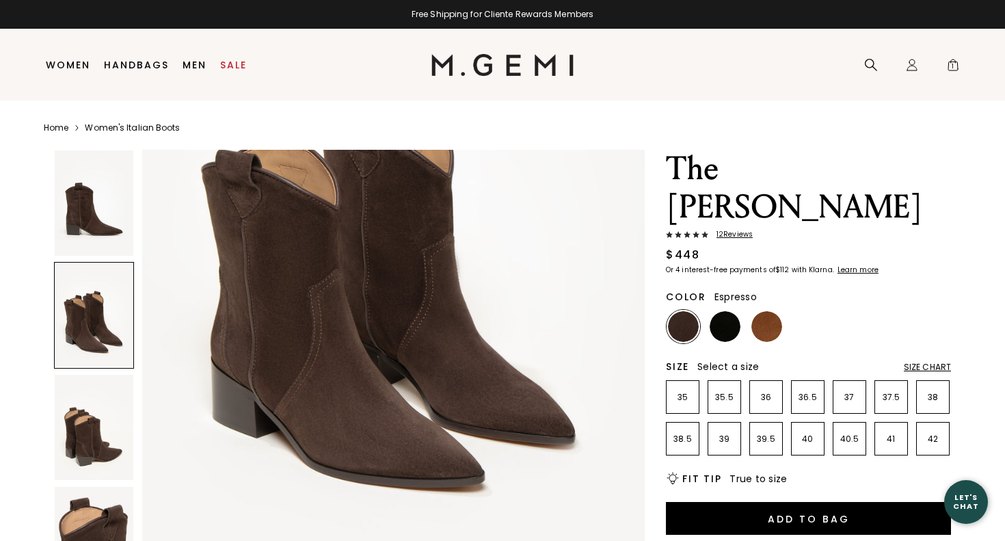
click at [93, 418] on img at bounding box center [94, 427] width 79 height 105
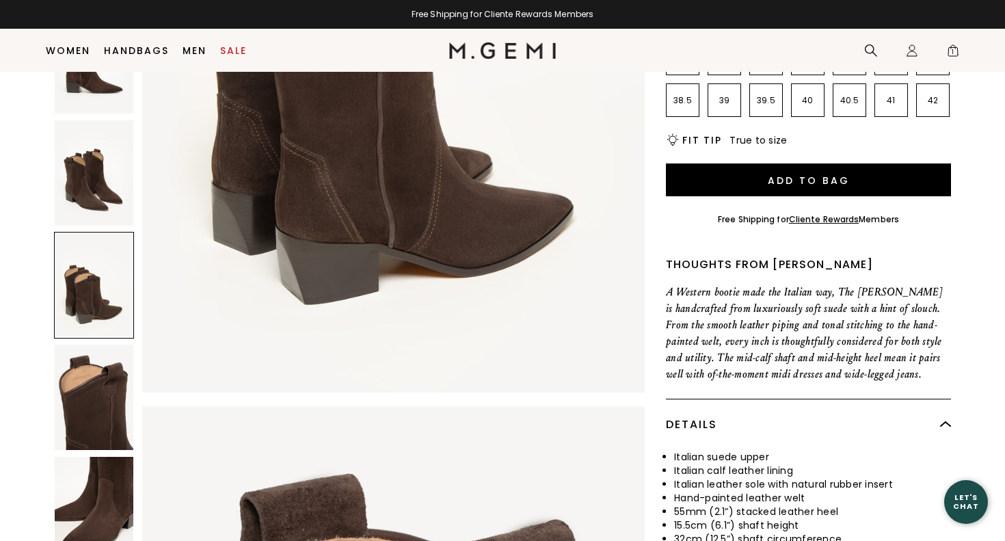
scroll to position [310, 0]
click at [96, 364] on img at bounding box center [94, 397] width 79 height 105
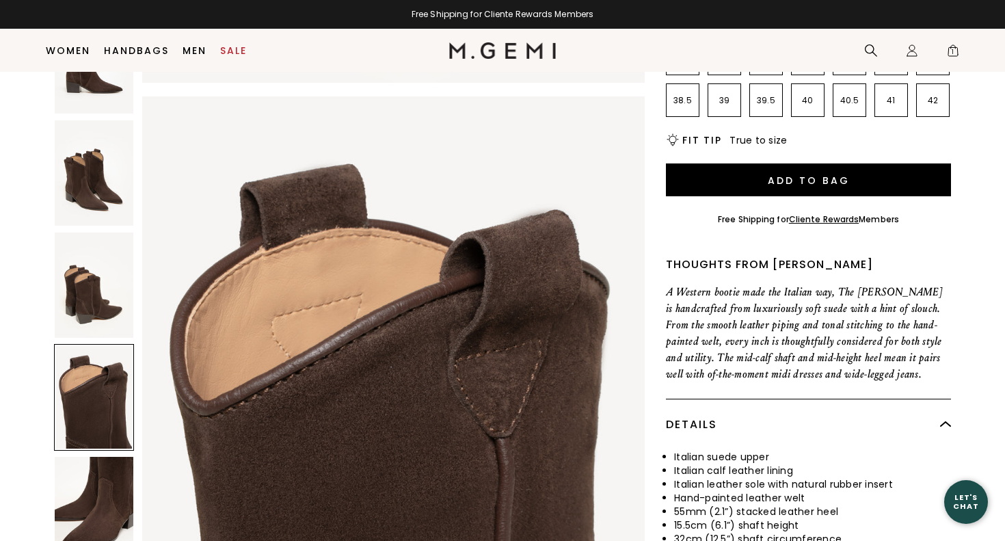
scroll to position [2049, 0]
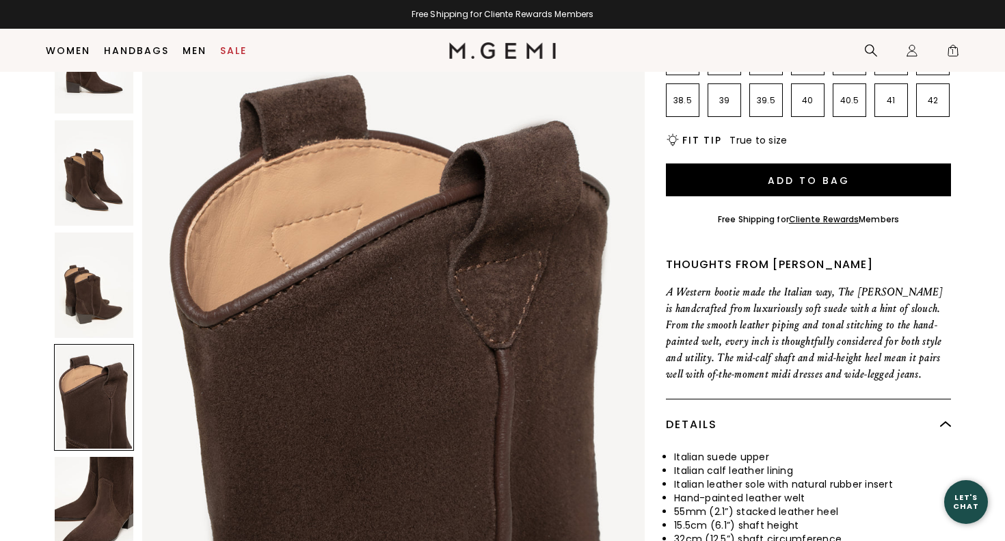
click at [114, 457] on img at bounding box center [94, 509] width 79 height 105
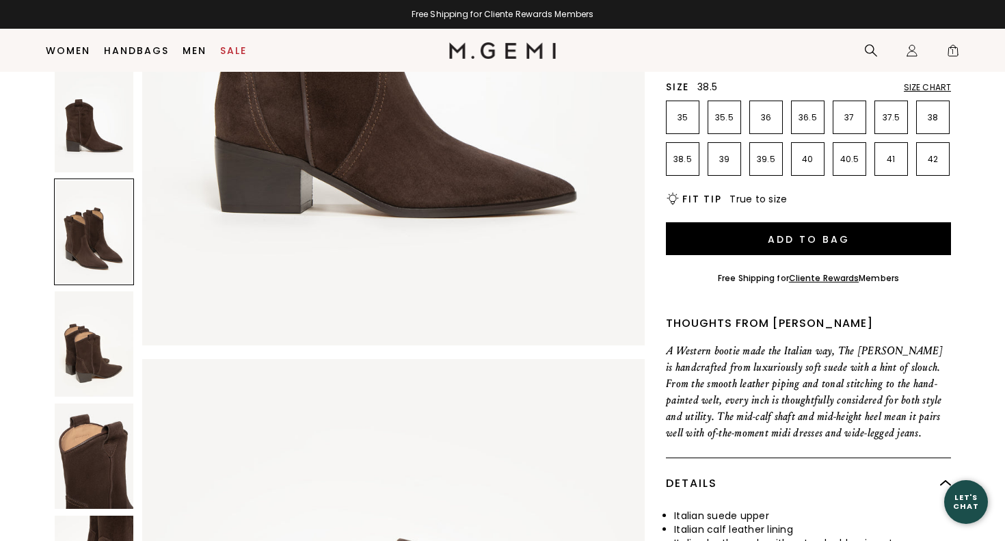
scroll to position [253, 0]
